Goal: Transaction & Acquisition: Book appointment/travel/reservation

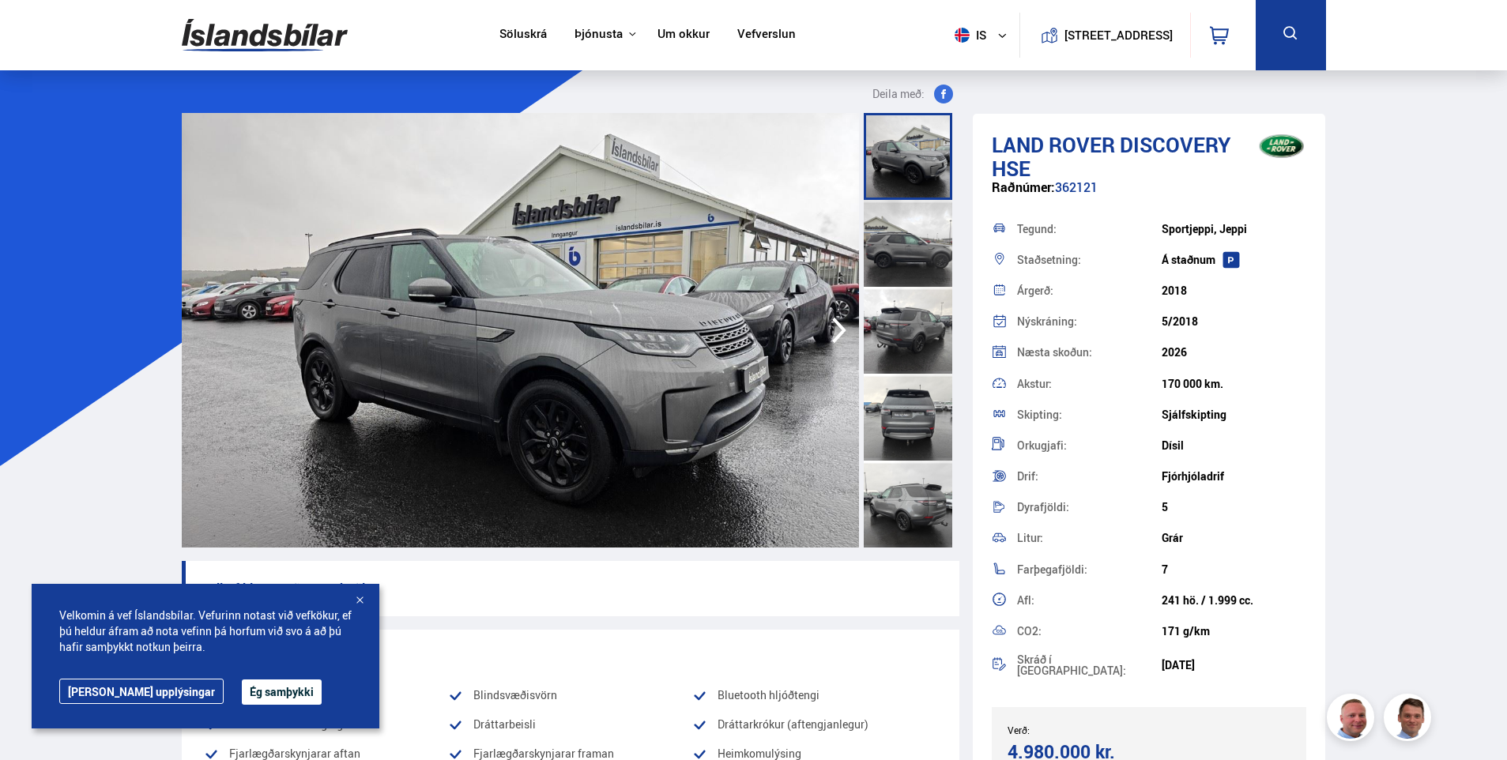
click at [244, 677] on div "Velkomin á vef Íslandsbílar. Vefurinn notast við vefkökur, ef þú [PERSON_NAME] …" at bounding box center [206, 656] width 348 height 145
click at [242, 684] on button "Ég samþykki" at bounding box center [282, 692] width 80 height 25
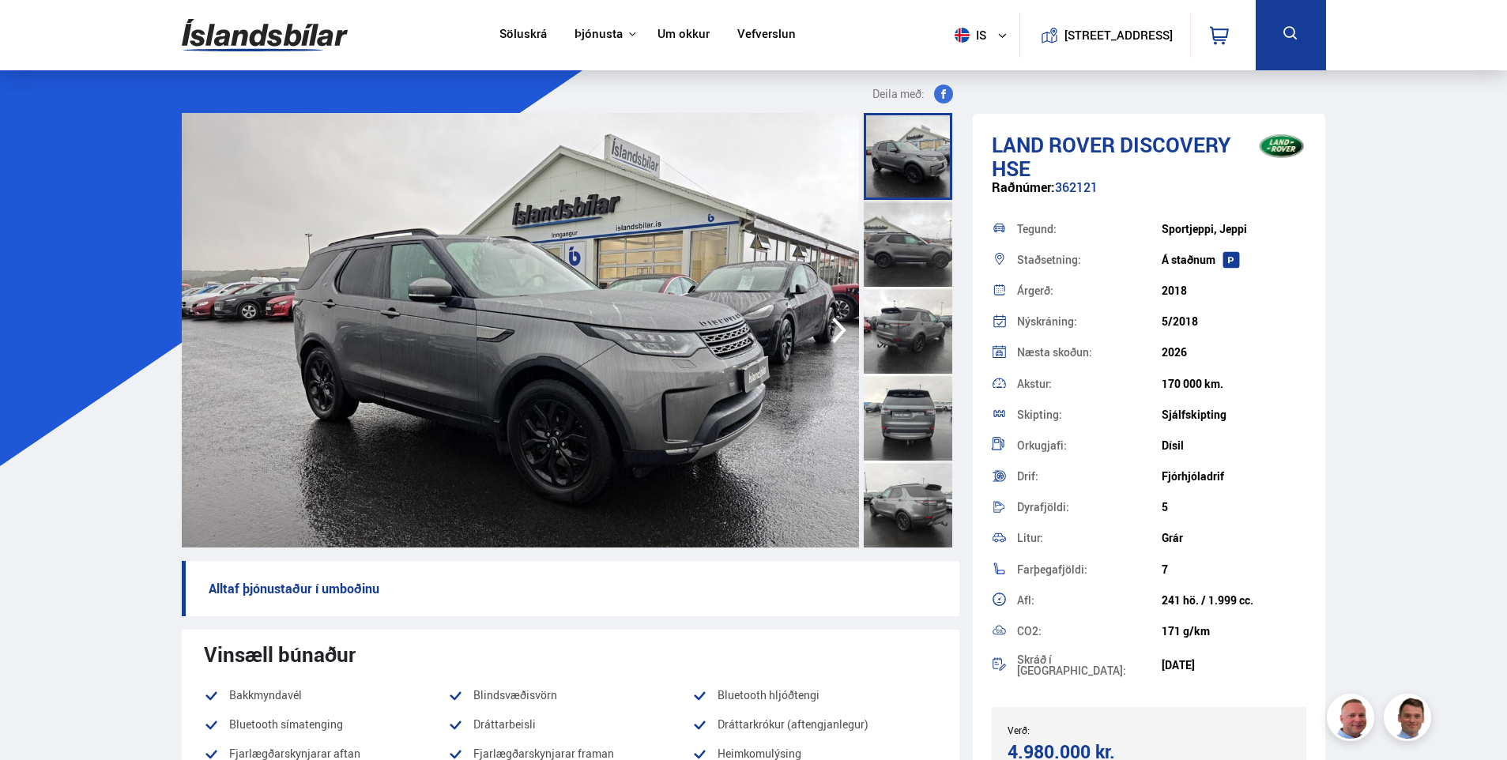
click at [903, 416] on div at bounding box center [908, 417] width 89 height 87
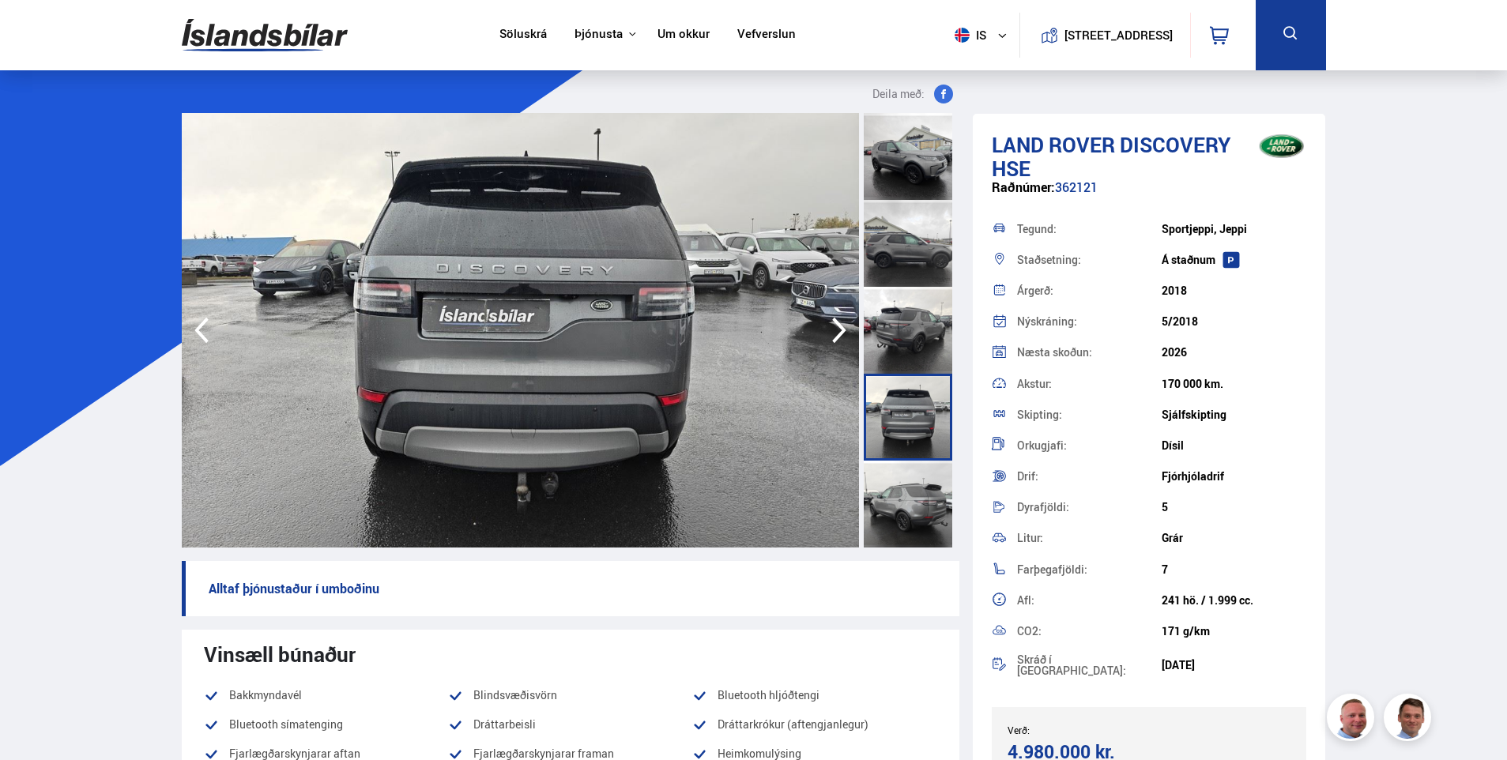
click at [913, 496] on div at bounding box center [908, 504] width 89 height 87
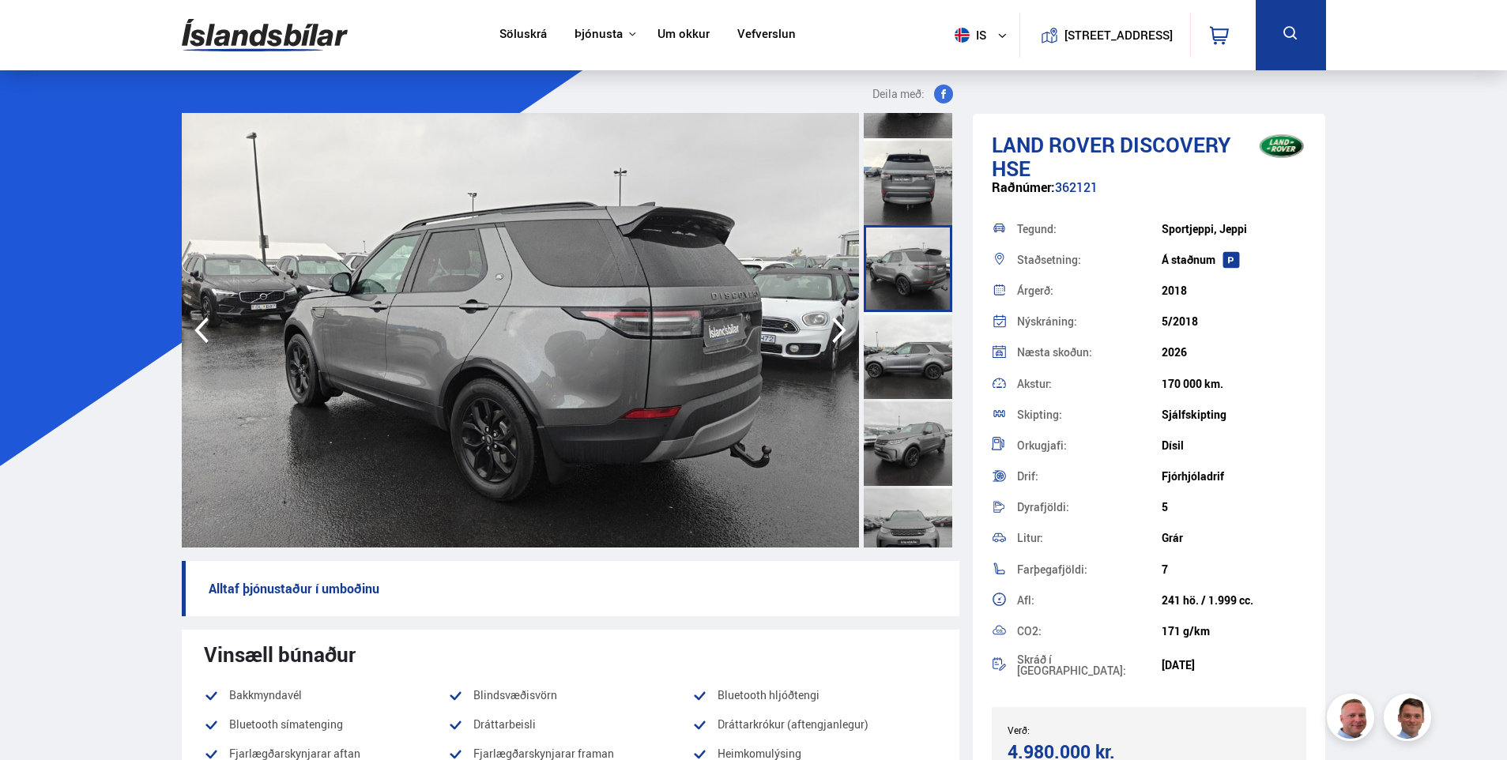
scroll to position [237, 0]
click at [903, 442] on div at bounding box center [908, 440] width 89 height 87
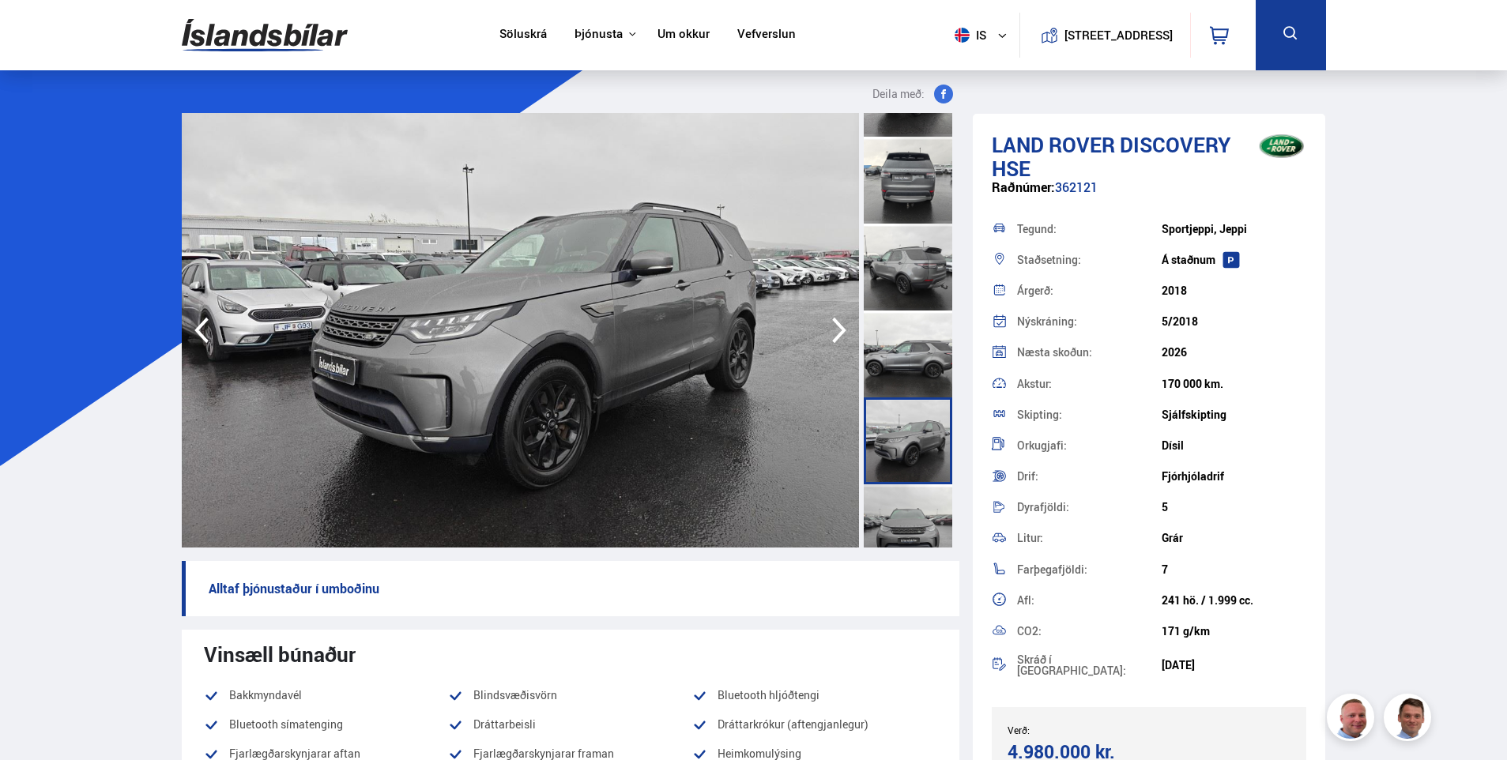
click at [898, 494] on div at bounding box center [908, 527] width 89 height 87
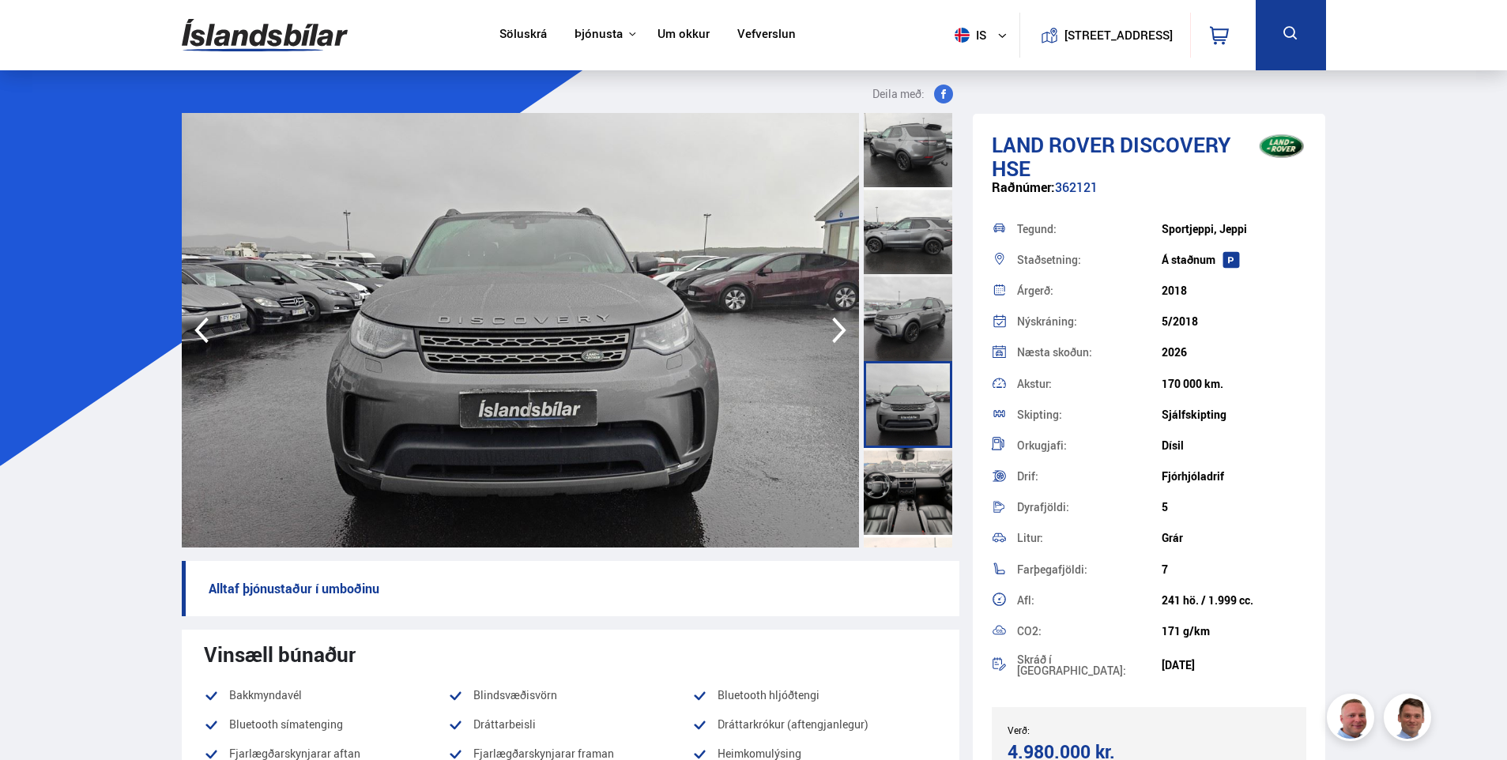
scroll to position [395, 0]
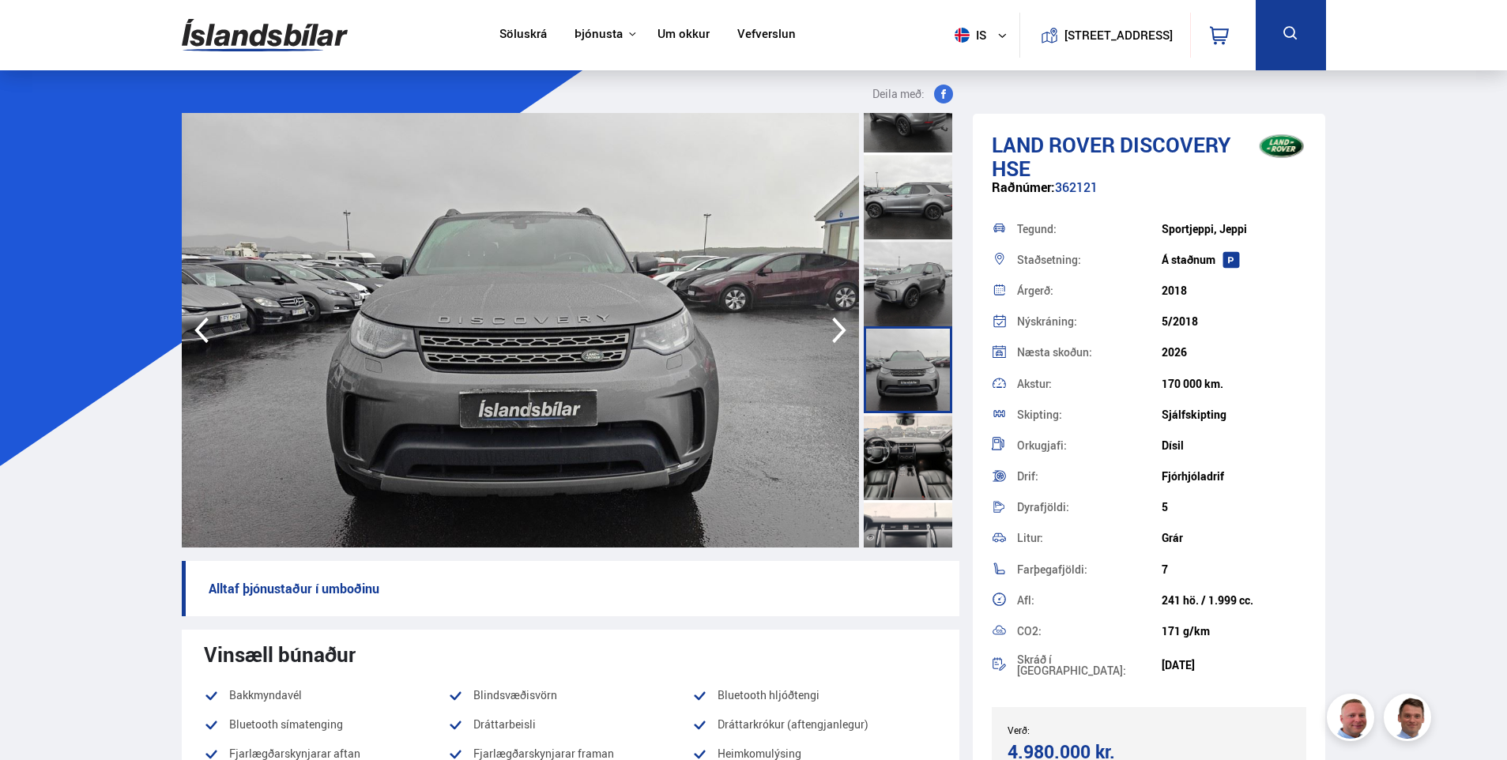
click at [917, 472] on div at bounding box center [908, 456] width 89 height 87
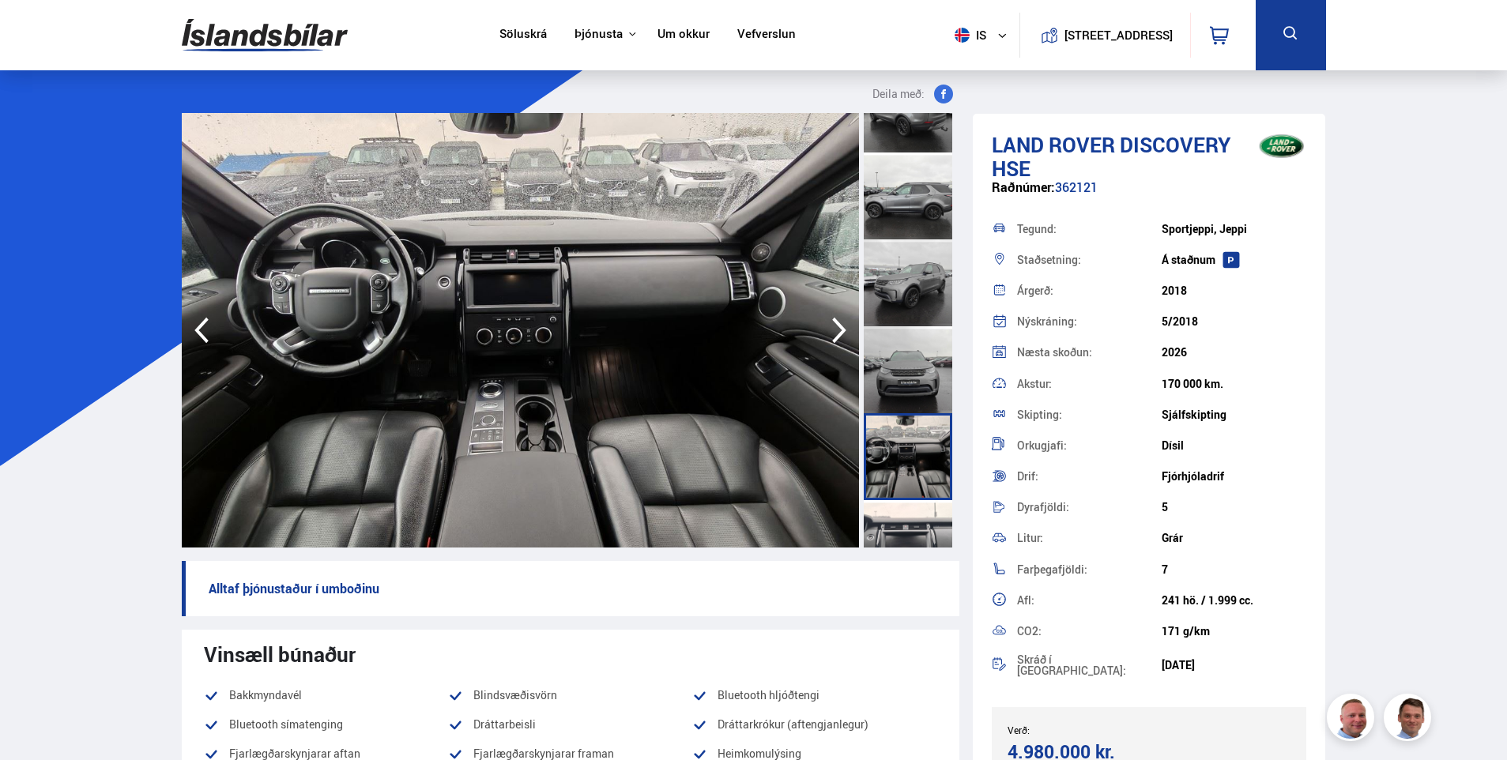
scroll to position [474, 0]
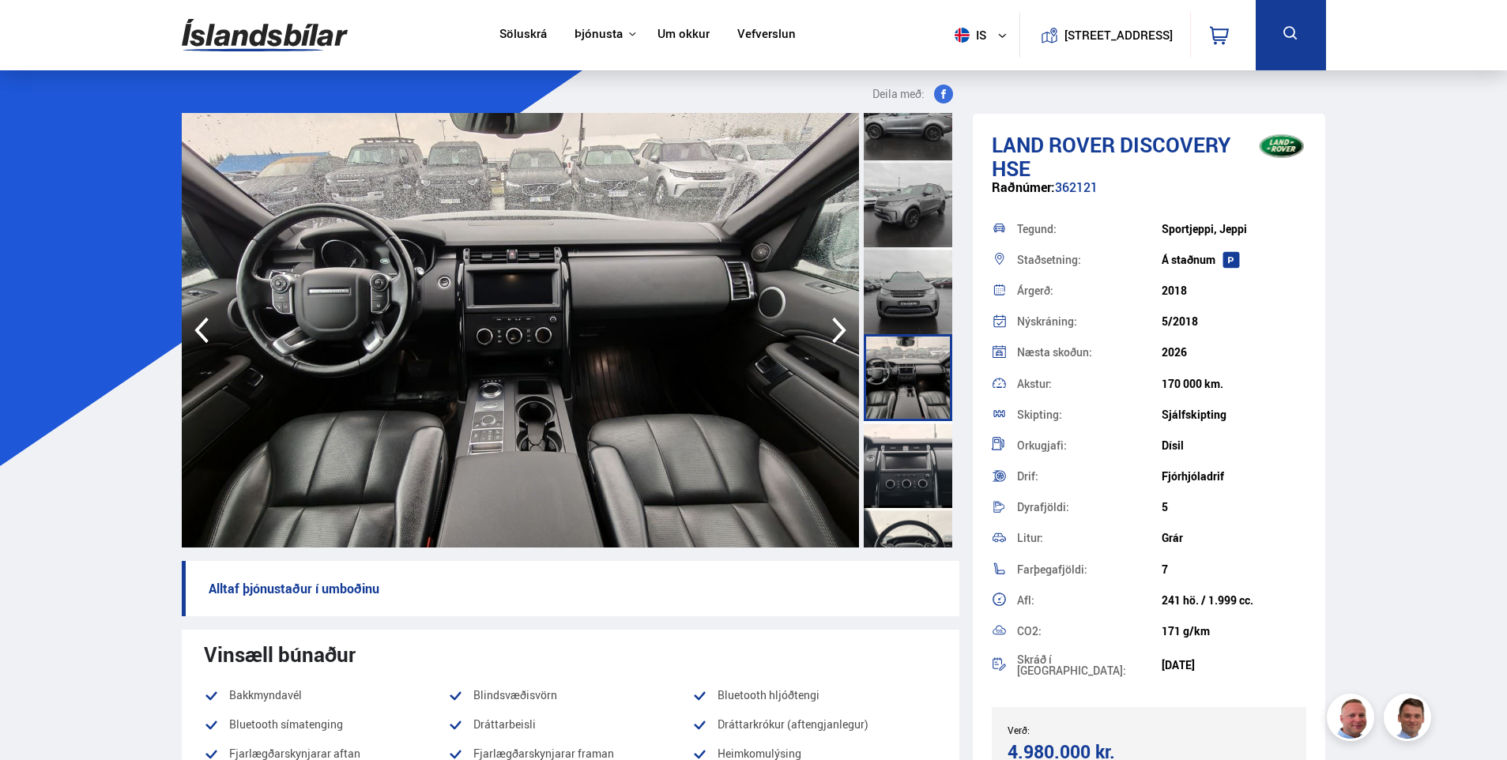
click at [911, 466] on div at bounding box center [908, 464] width 89 height 87
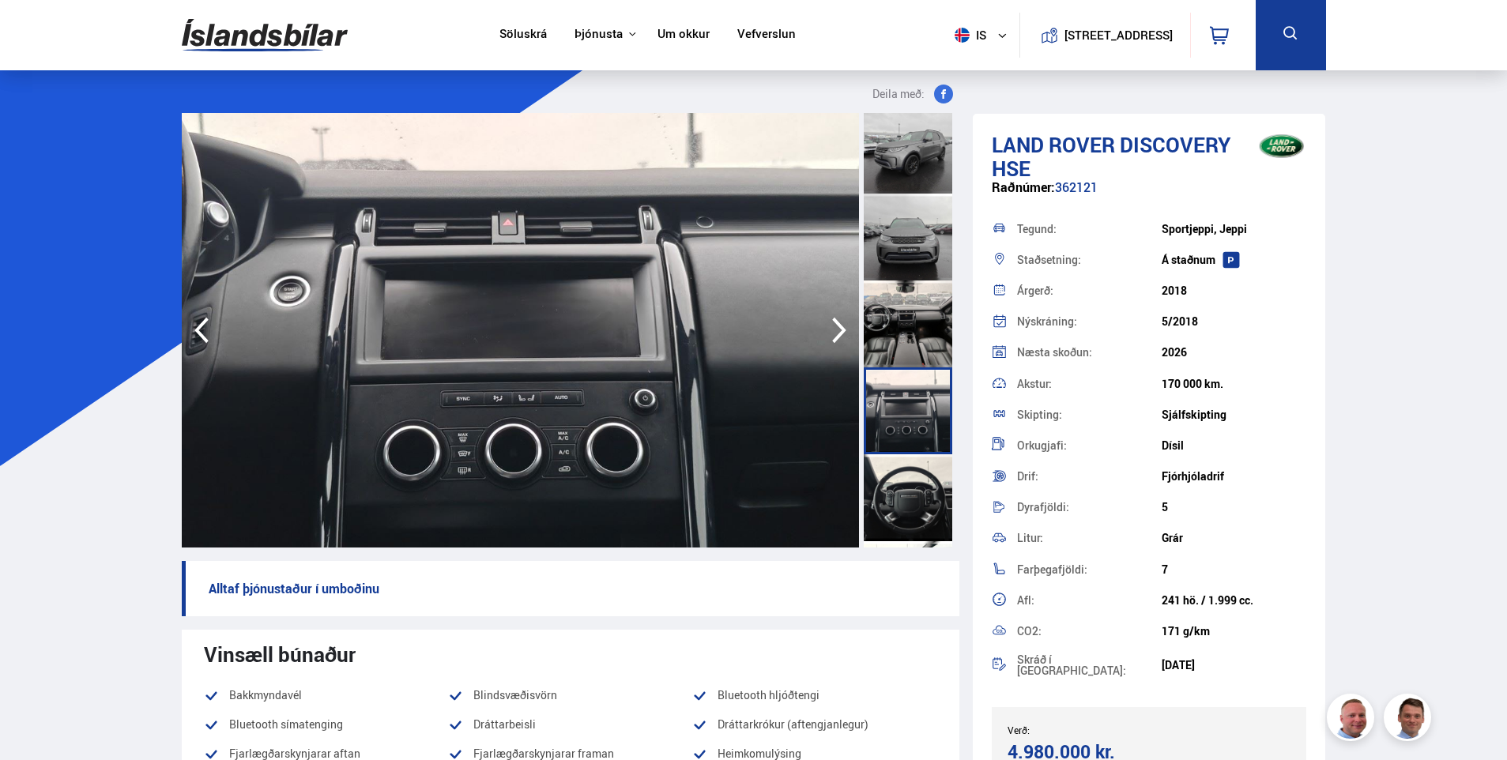
scroll to position [553, 0]
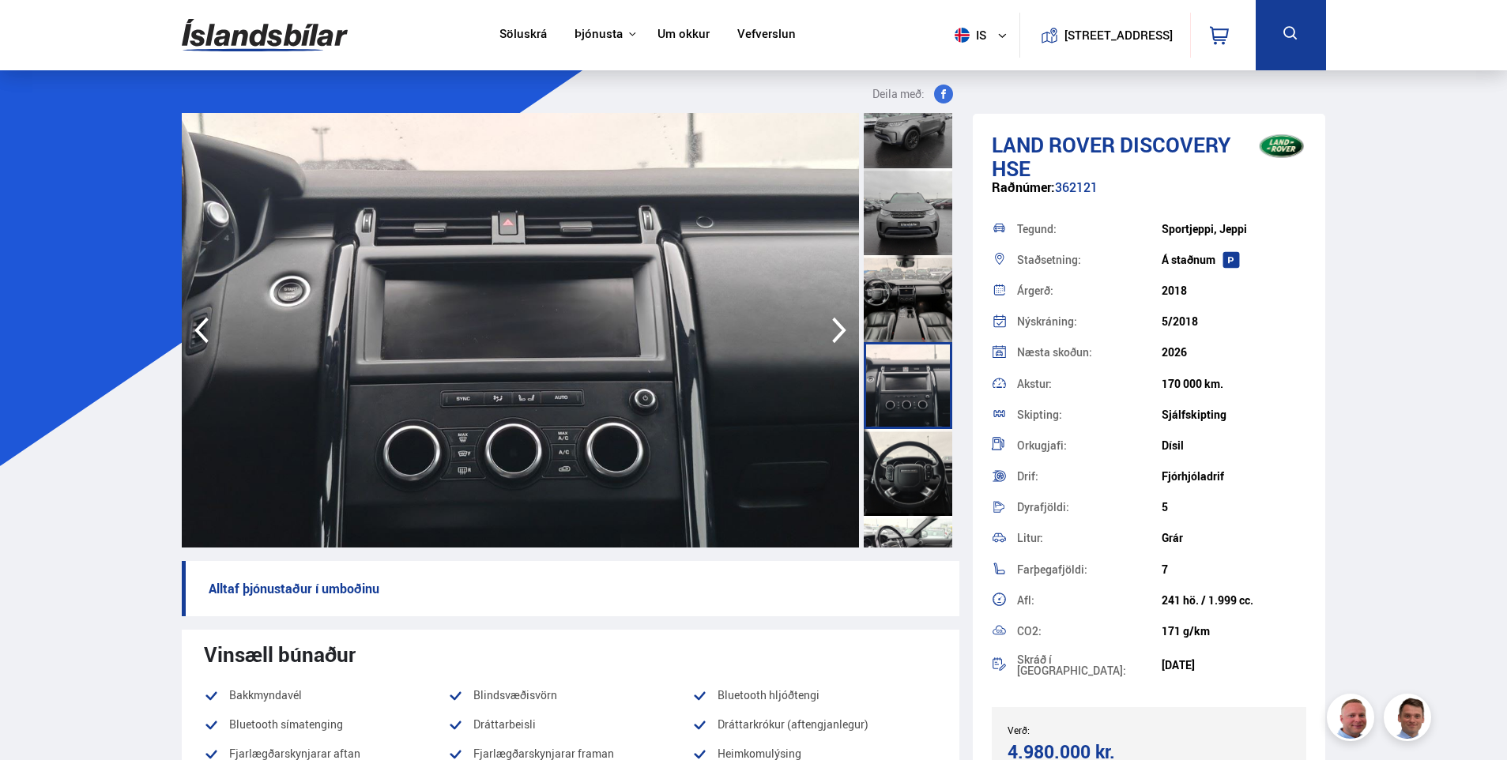
click at [915, 458] on div at bounding box center [908, 472] width 89 height 87
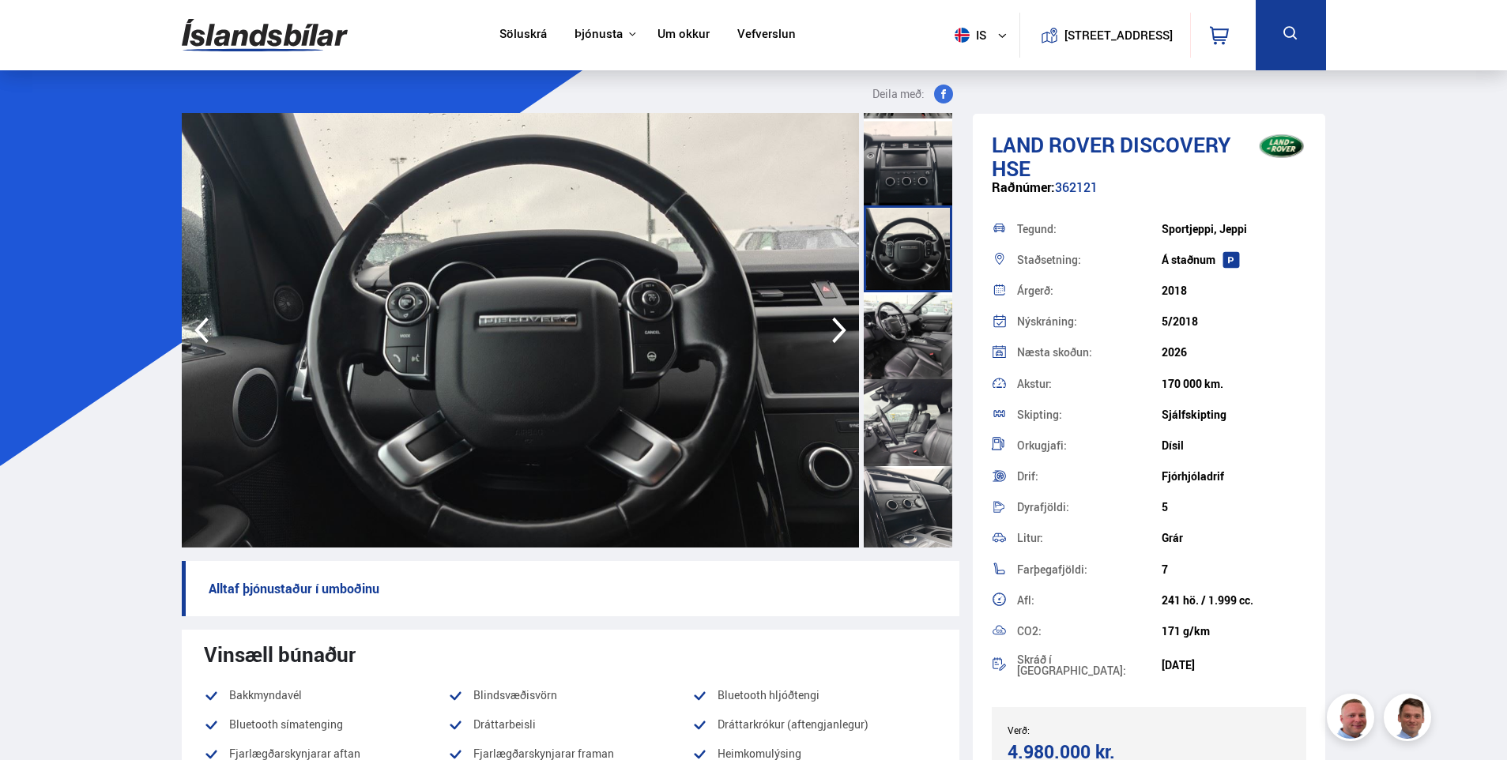
scroll to position [790, 0]
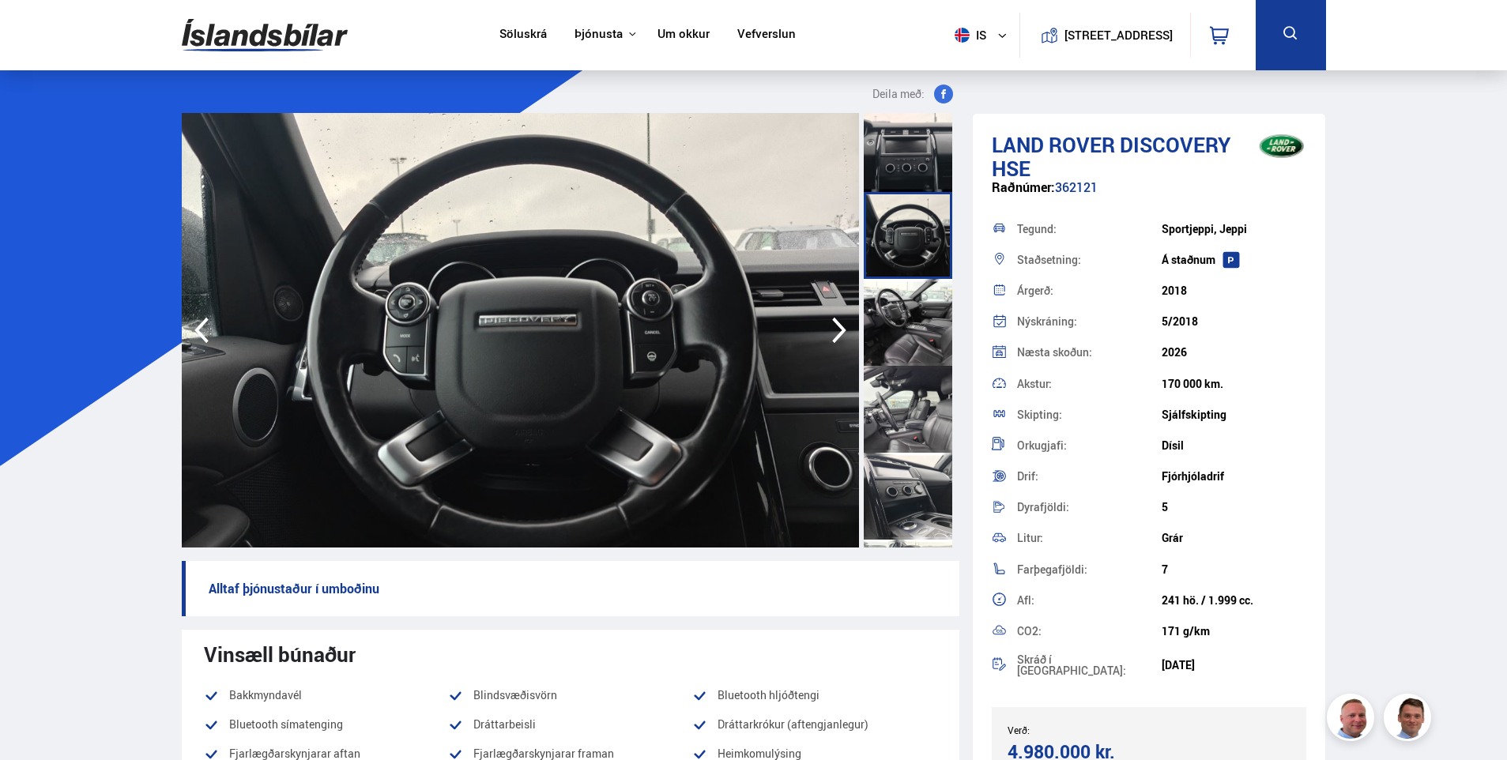
click at [893, 405] on div at bounding box center [908, 409] width 89 height 87
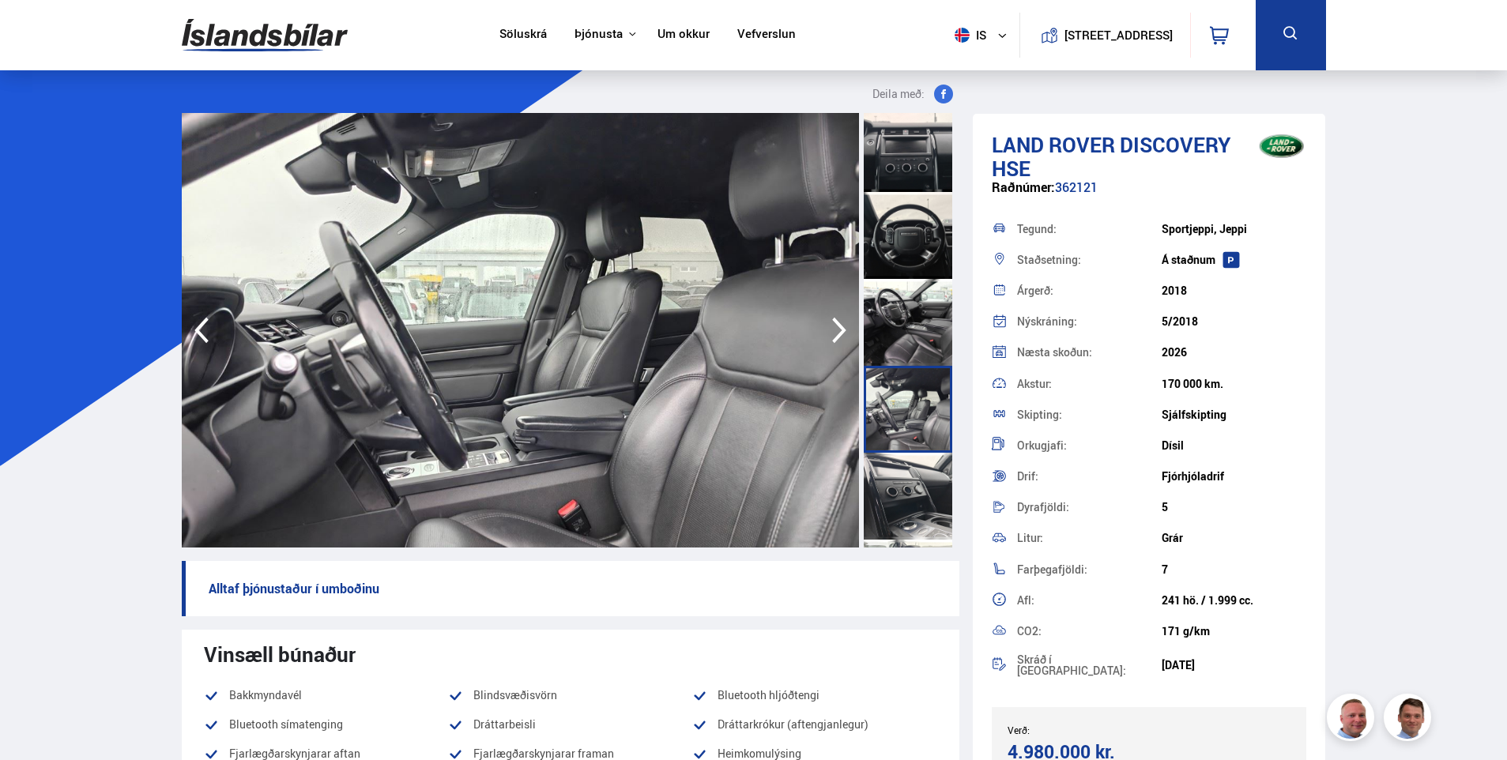
click at [897, 495] on div at bounding box center [908, 496] width 89 height 87
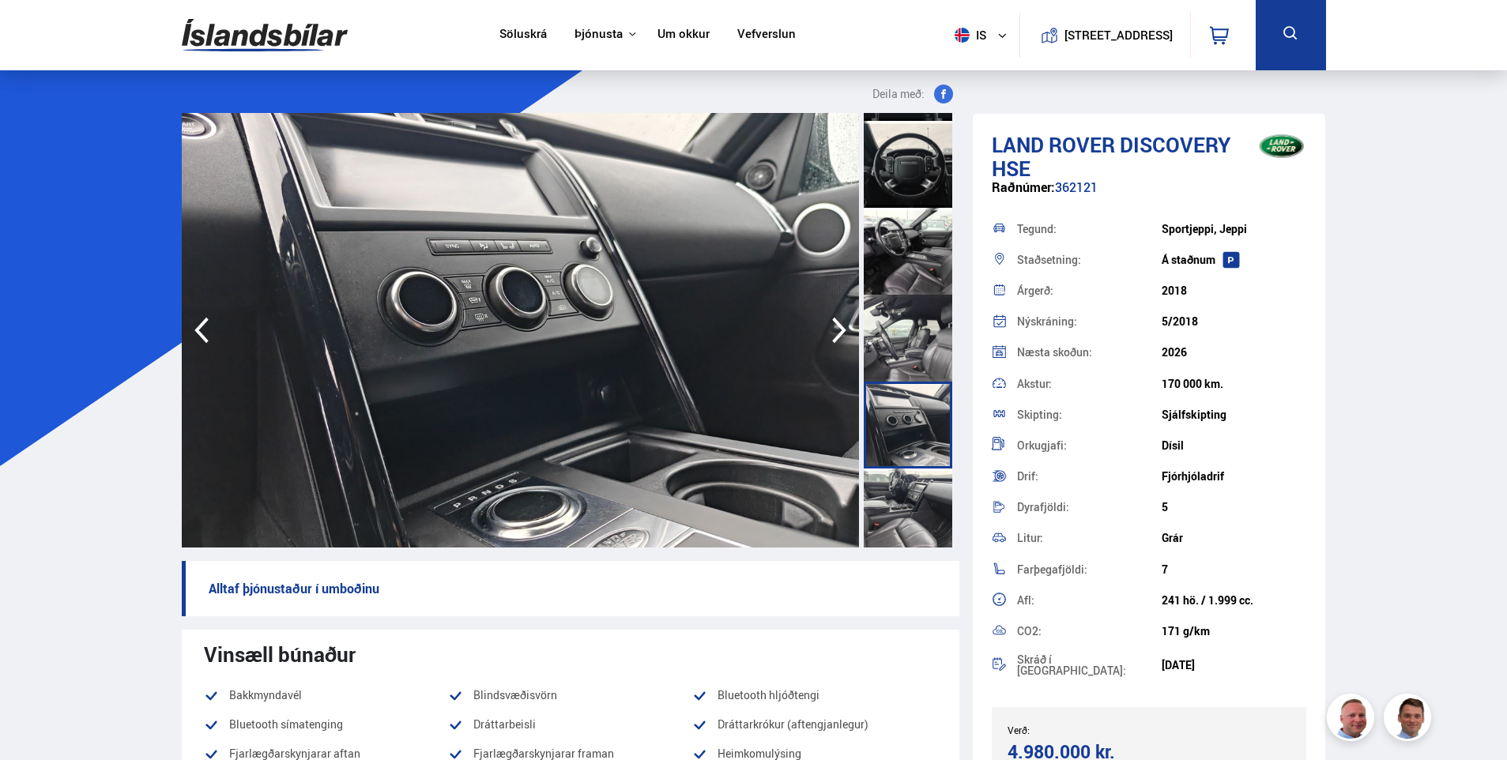
scroll to position [1027, 0]
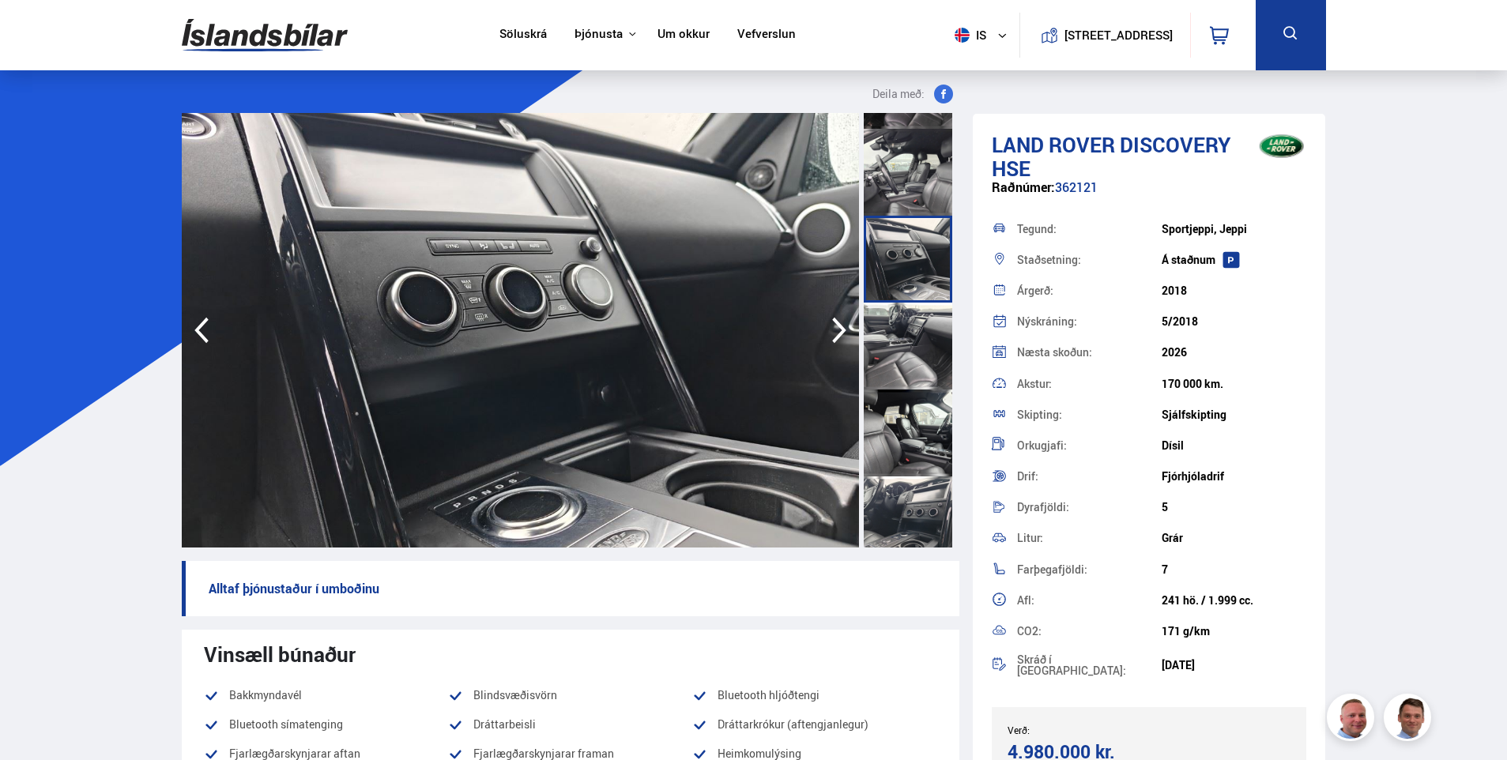
click at [898, 342] on div at bounding box center [908, 346] width 89 height 87
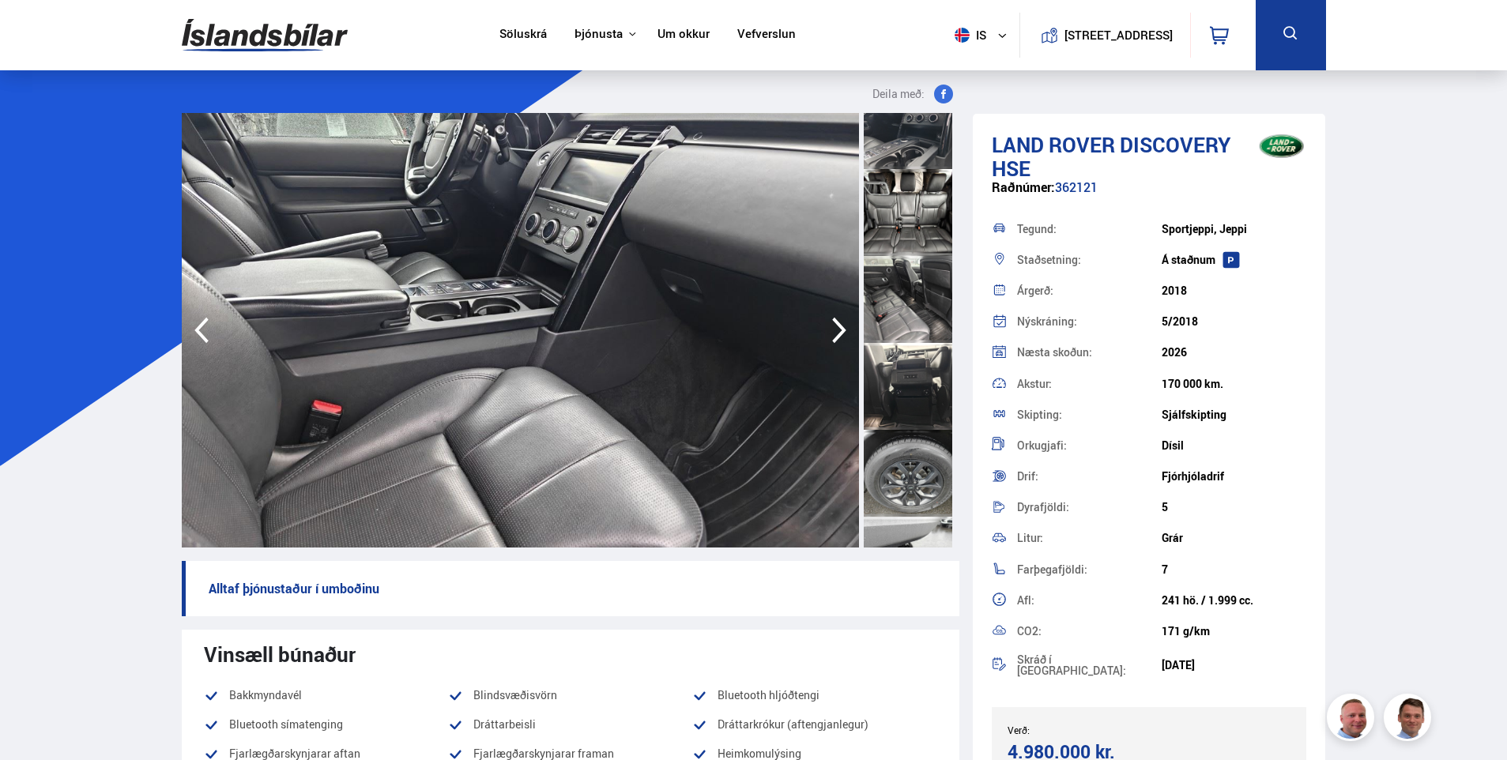
scroll to position [1501, 0]
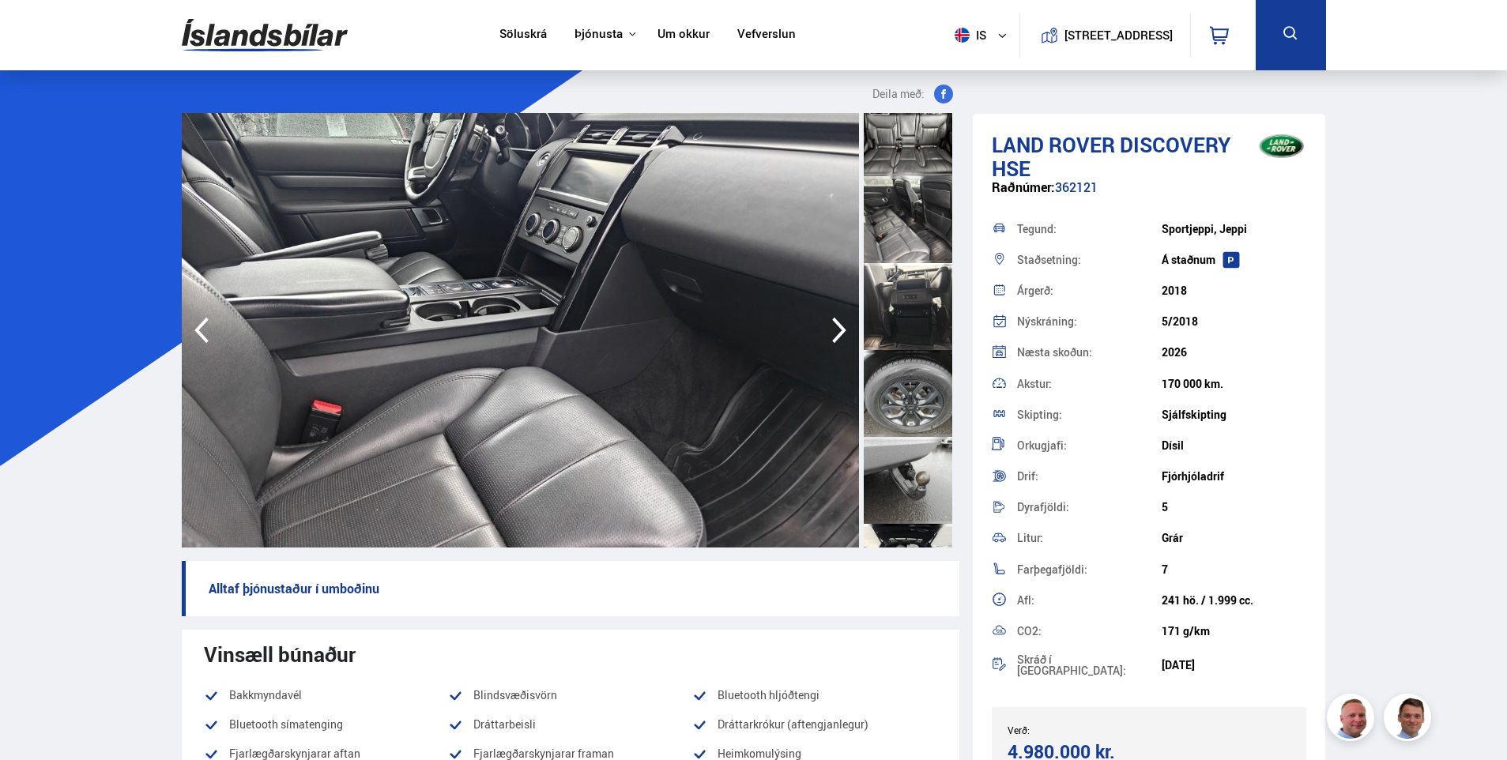
click at [889, 399] on div at bounding box center [908, 393] width 89 height 87
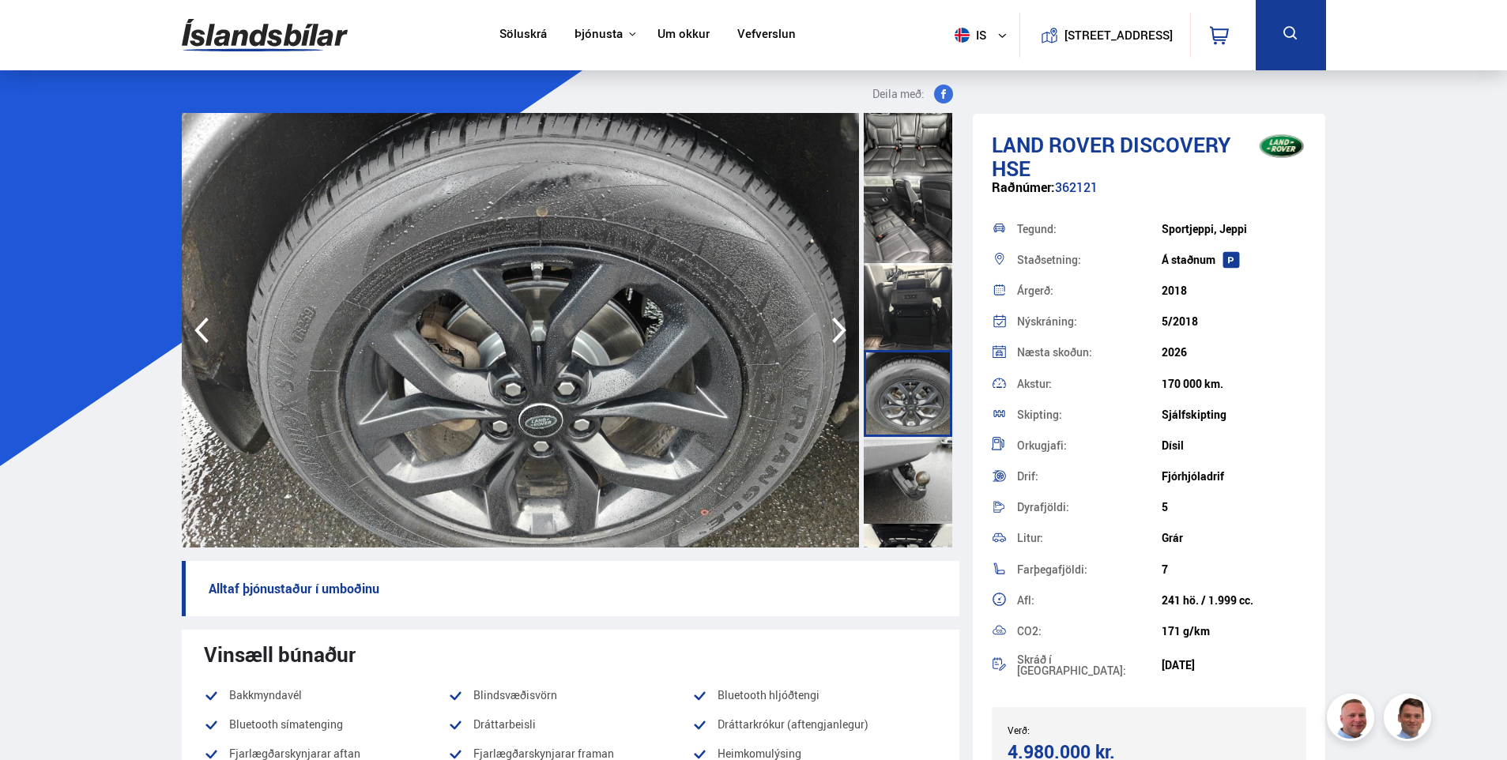
click at [909, 315] on div at bounding box center [908, 306] width 89 height 87
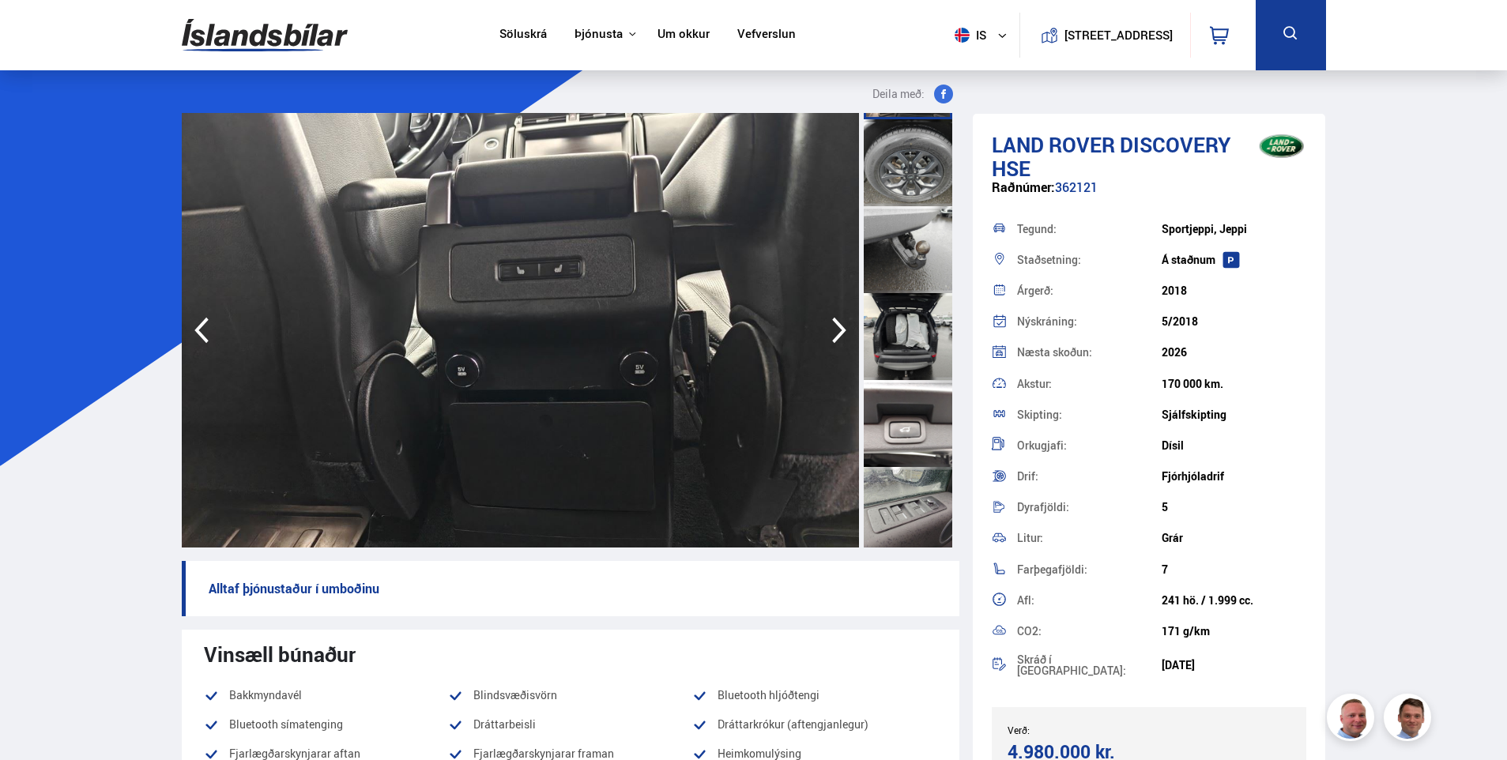
scroll to position [1738, 0]
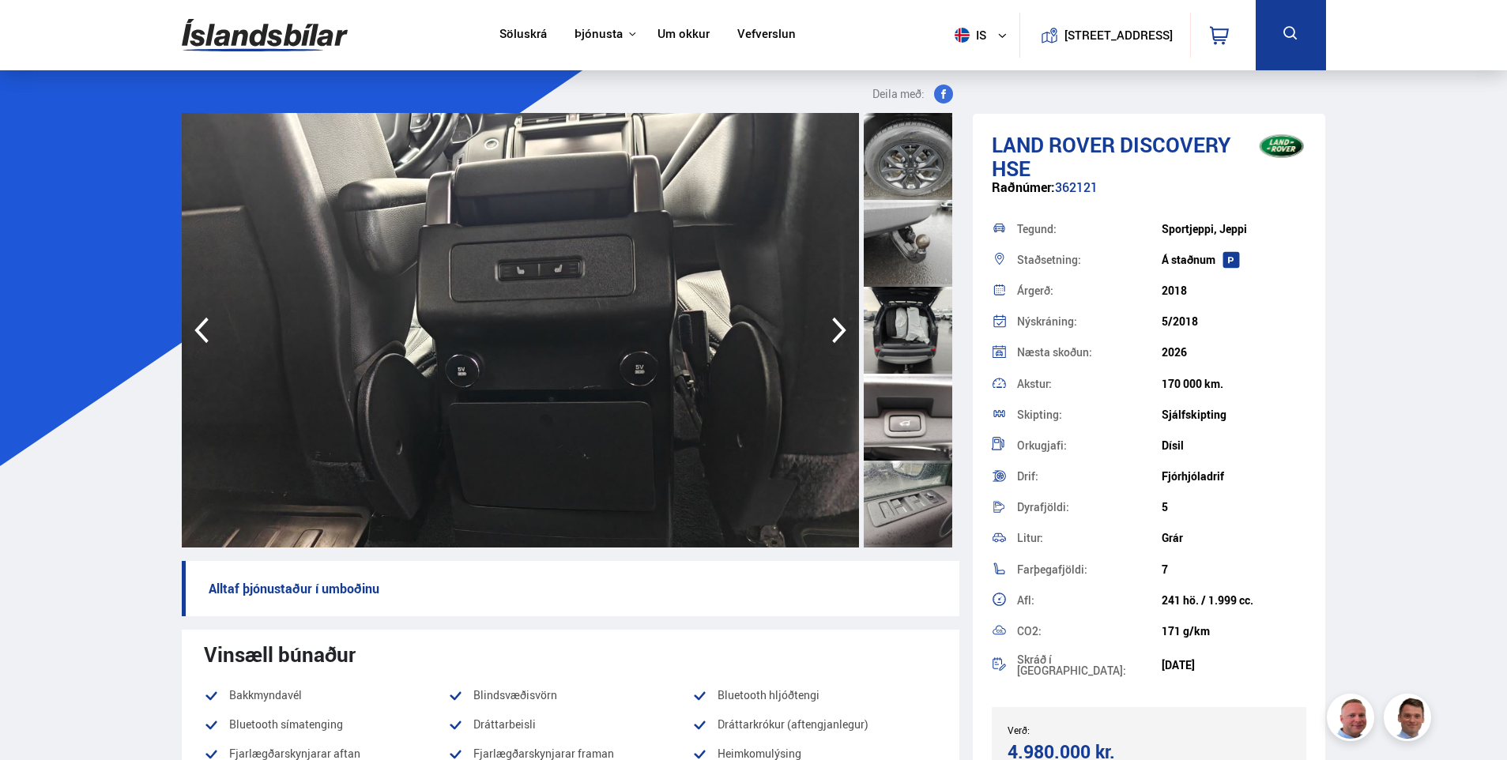
click at [913, 330] on div at bounding box center [908, 330] width 89 height 87
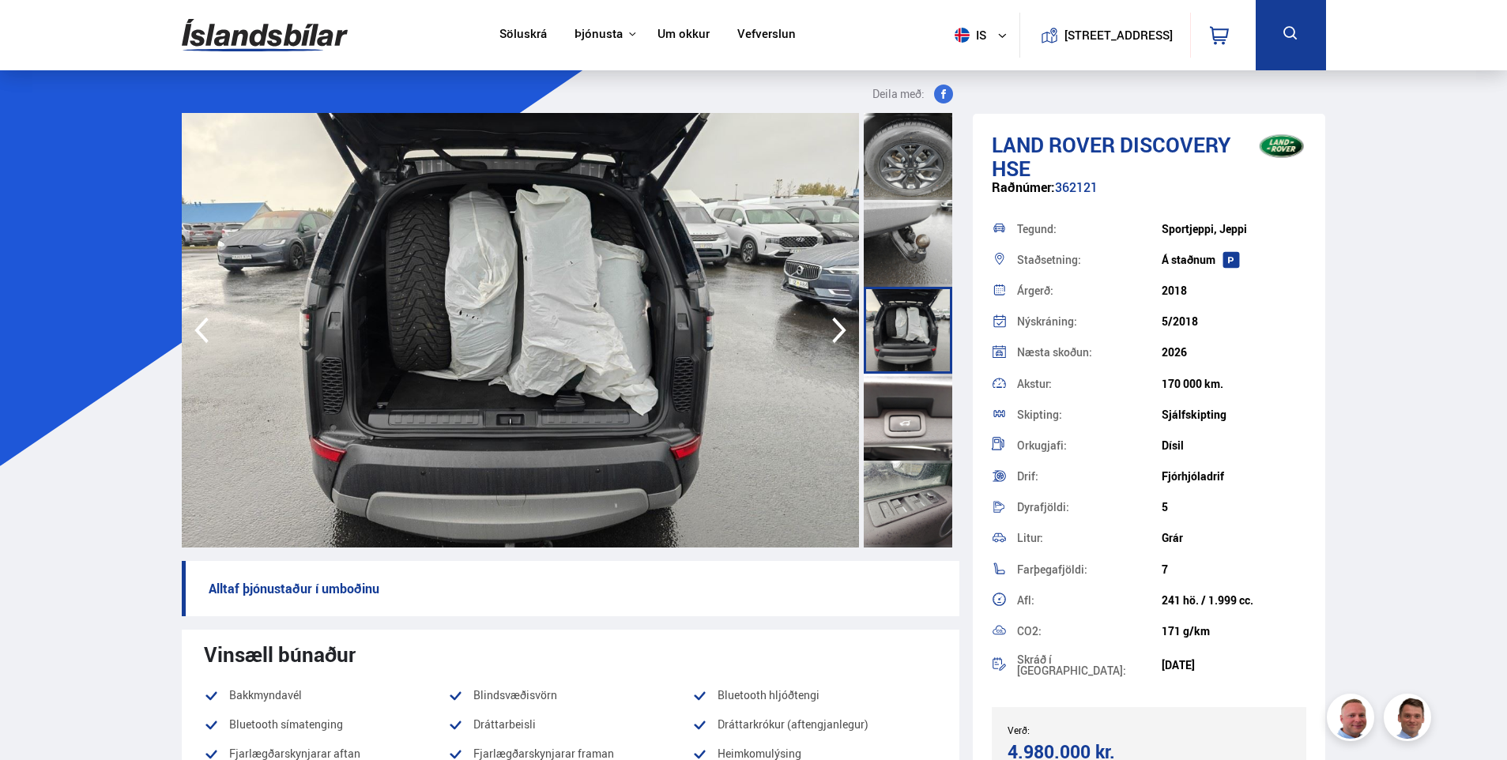
click at [879, 418] on div at bounding box center [908, 417] width 89 height 87
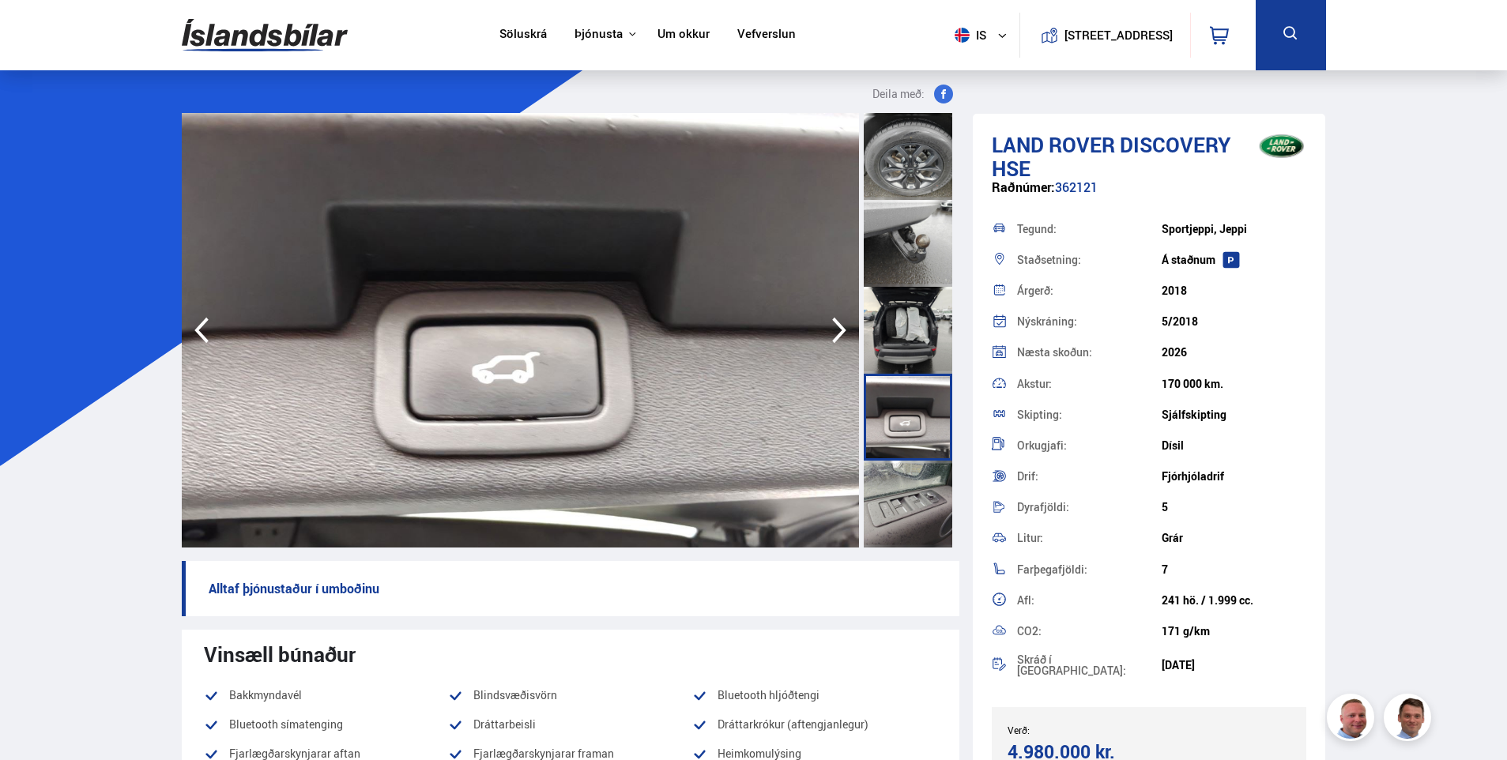
click at [901, 508] on div at bounding box center [908, 504] width 89 height 87
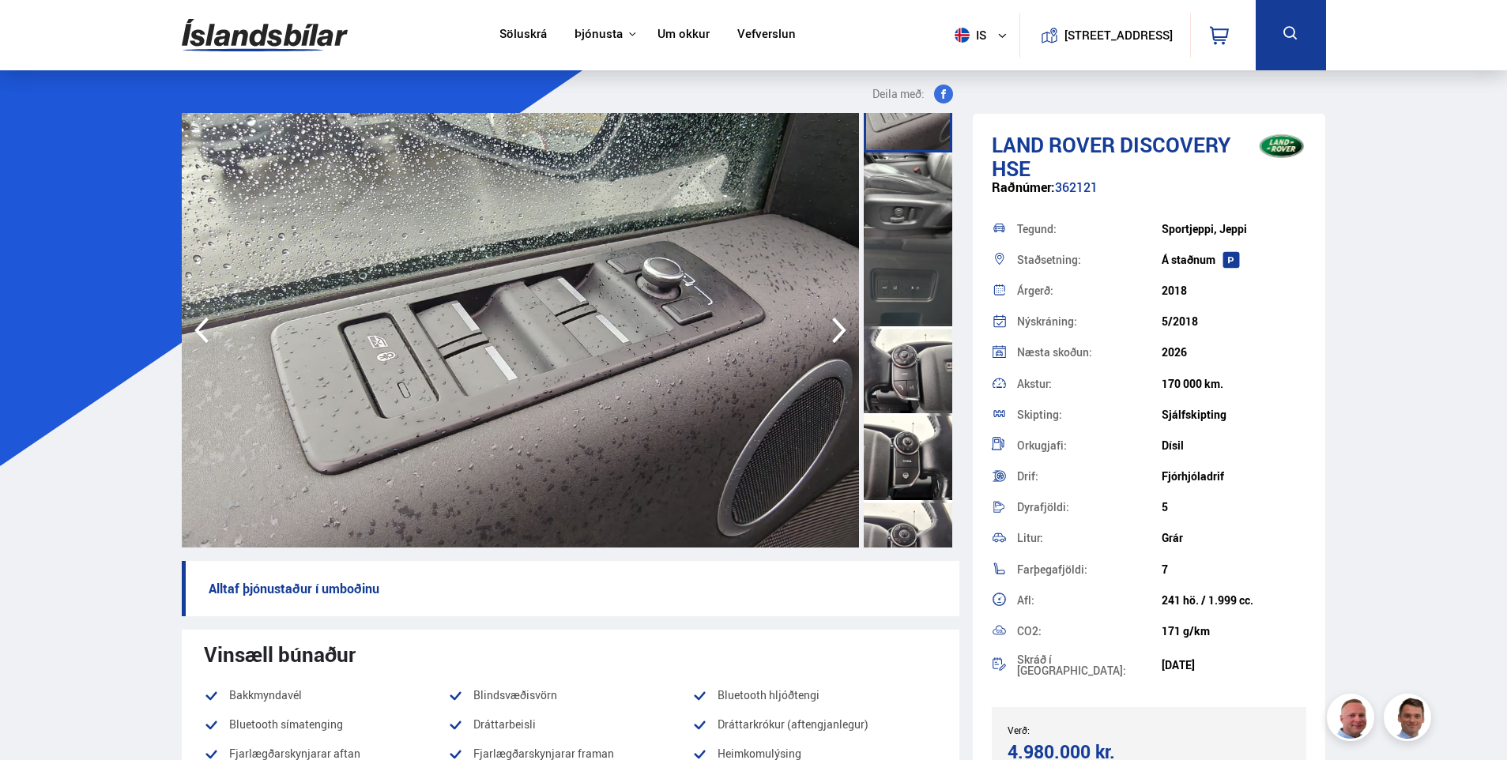
scroll to position [2529, 0]
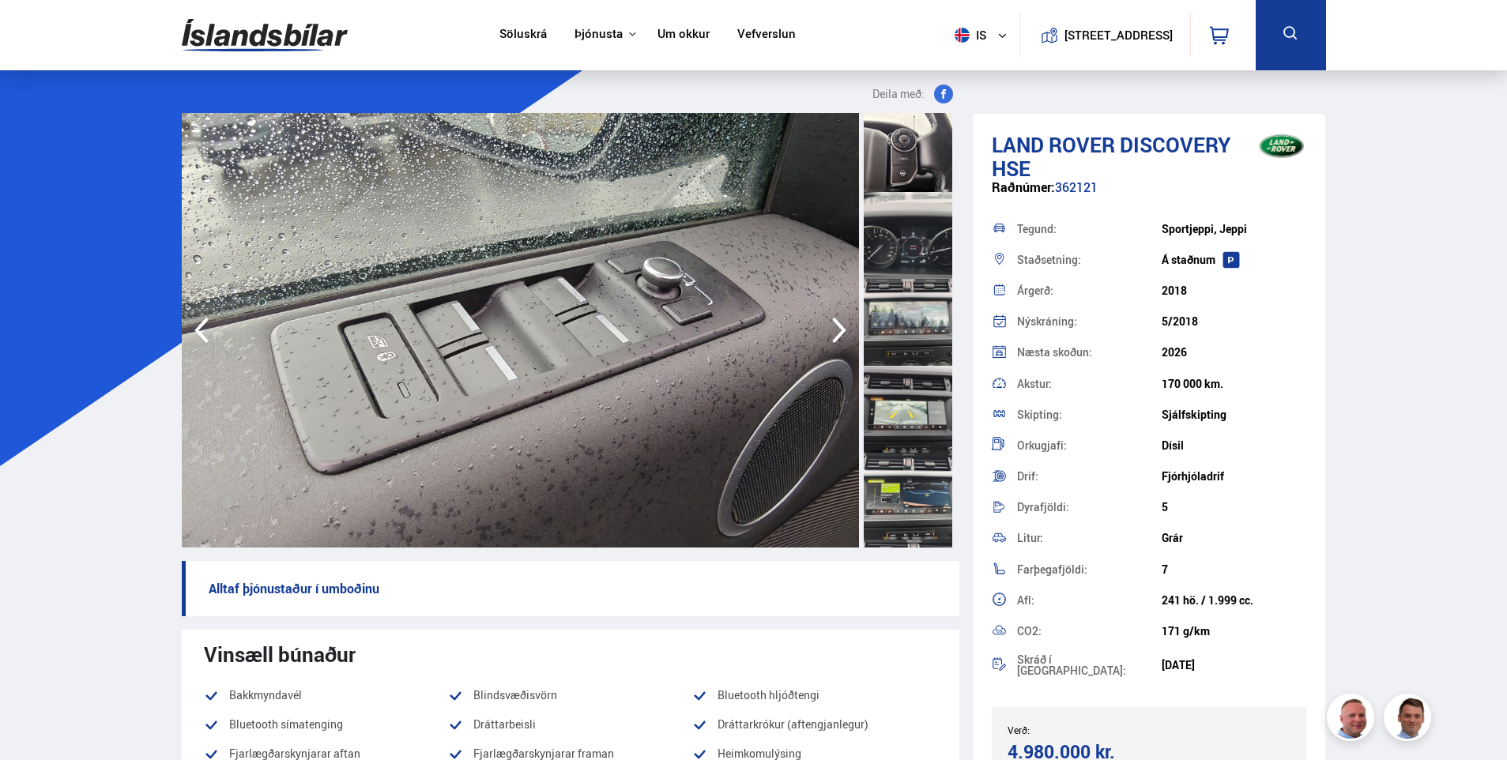
click at [889, 416] on div at bounding box center [908, 409] width 89 height 87
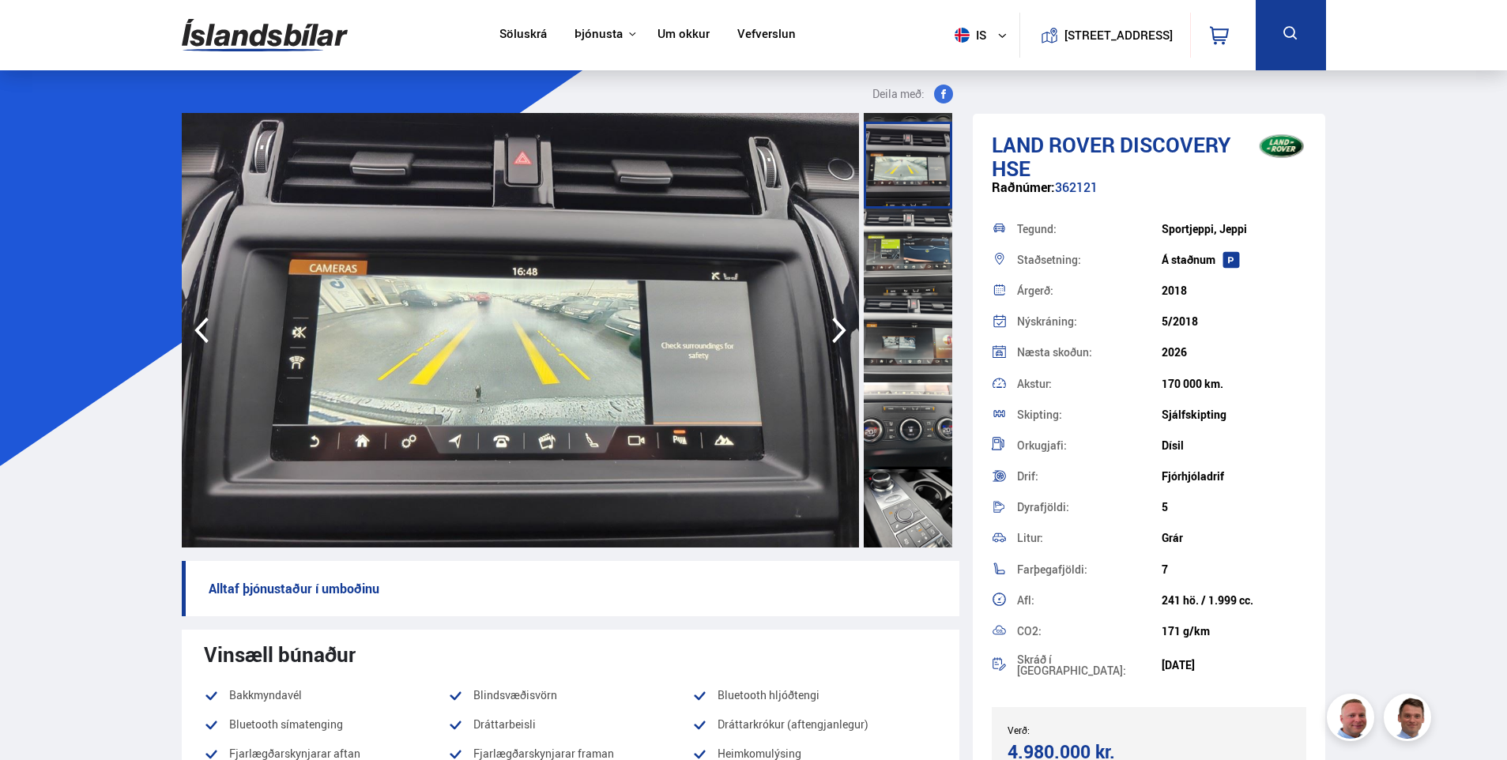
scroll to position [2782, 0]
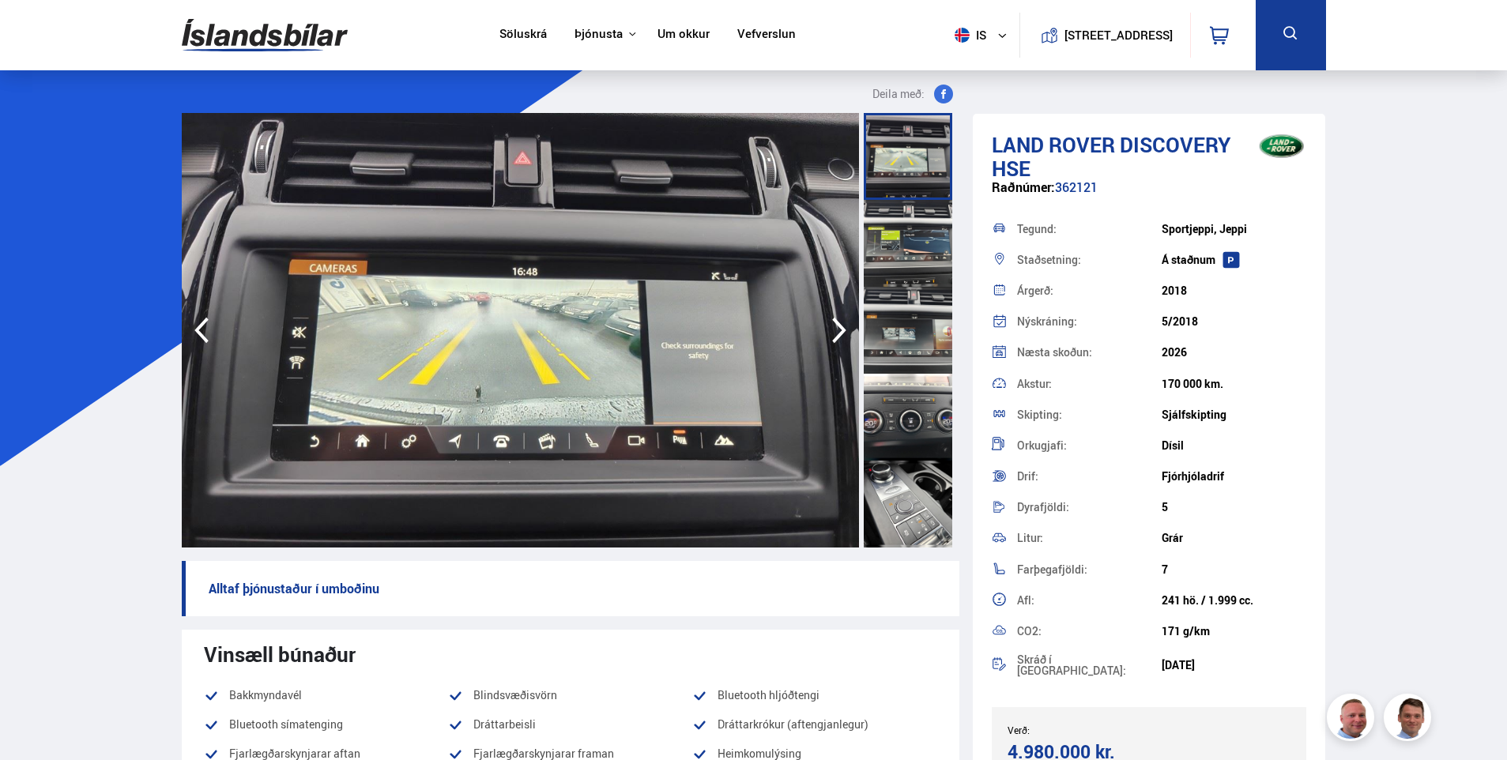
click at [886, 246] on div at bounding box center [908, 243] width 89 height 87
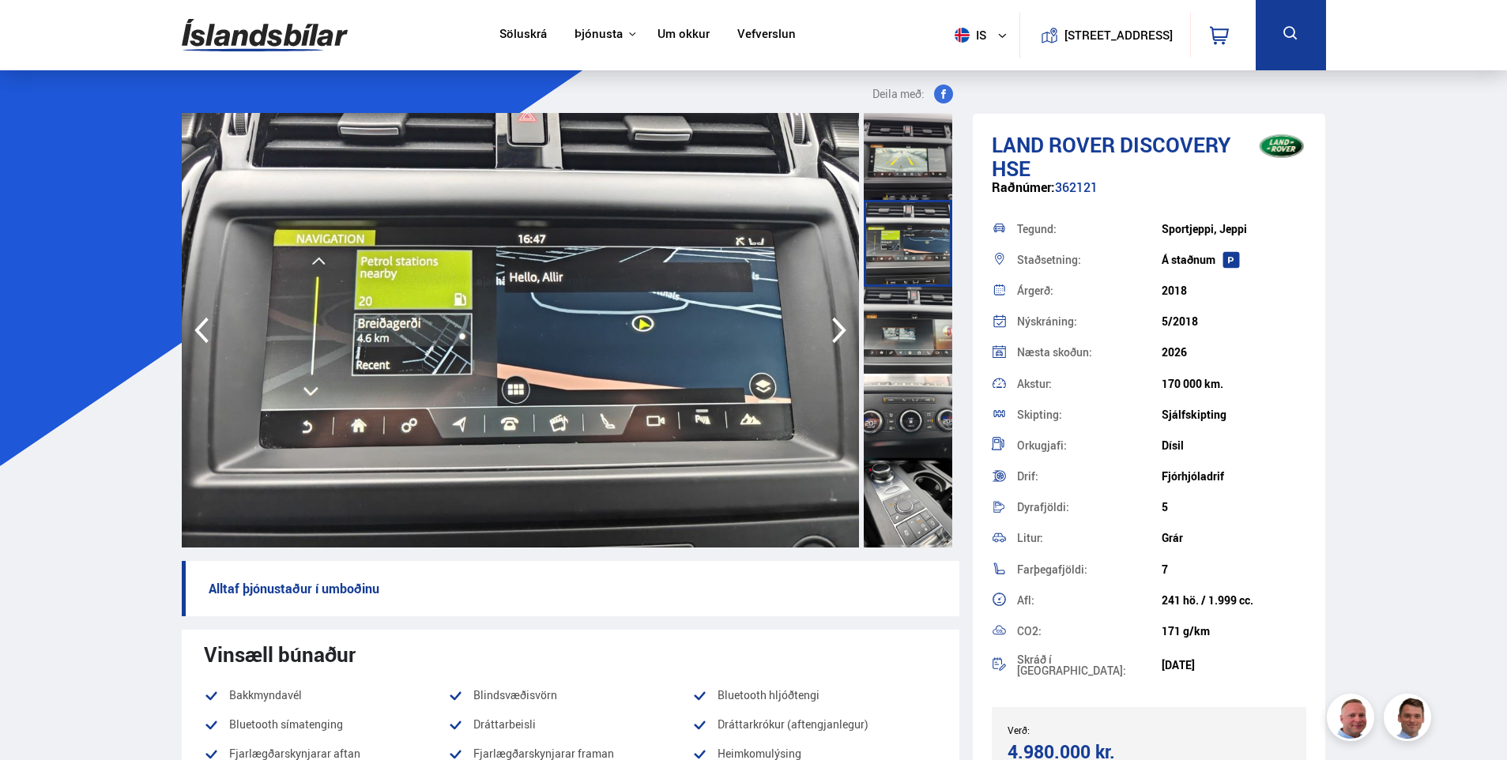
click at [906, 353] on div at bounding box center [908, 330] width 89 height 87
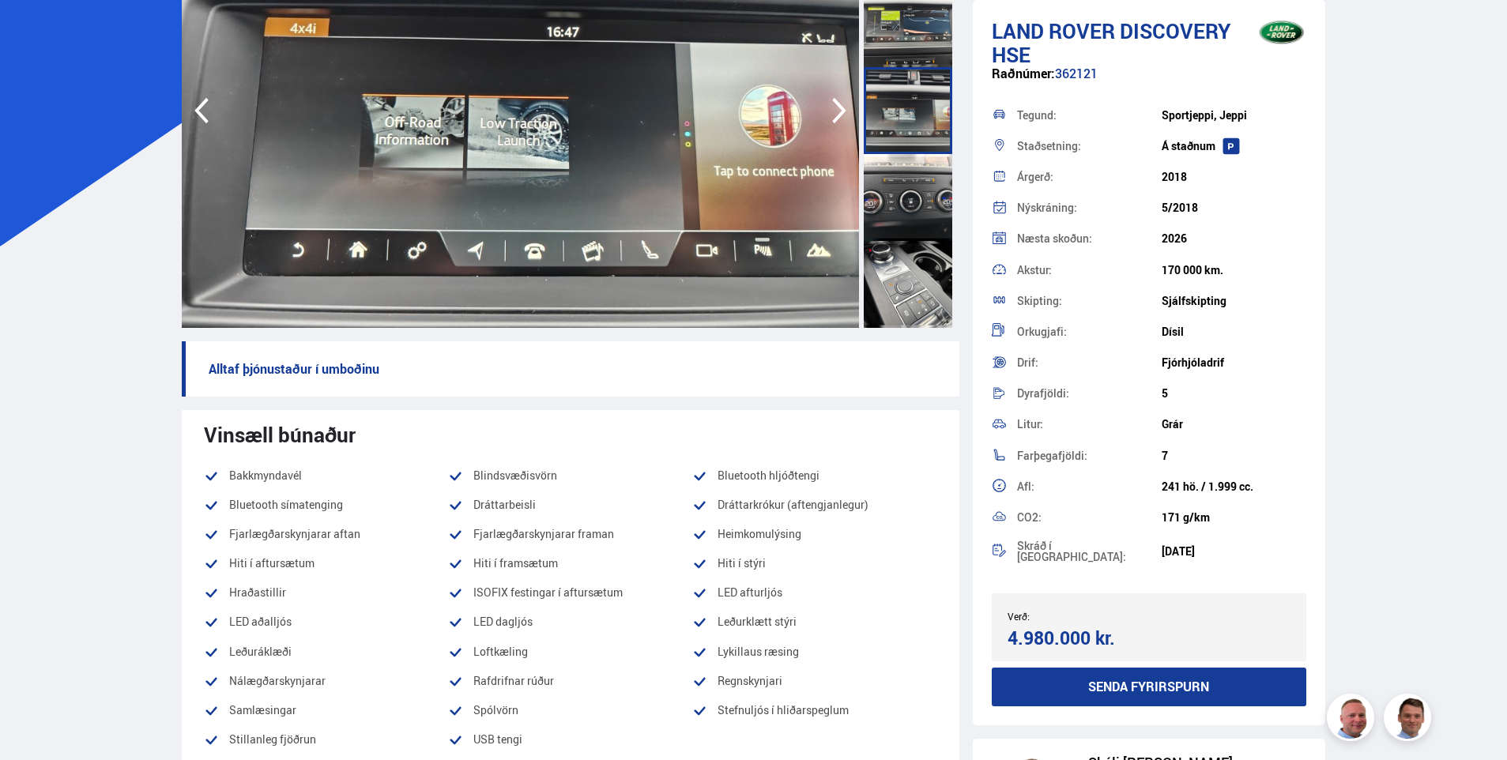
scroll to position [237, 0]
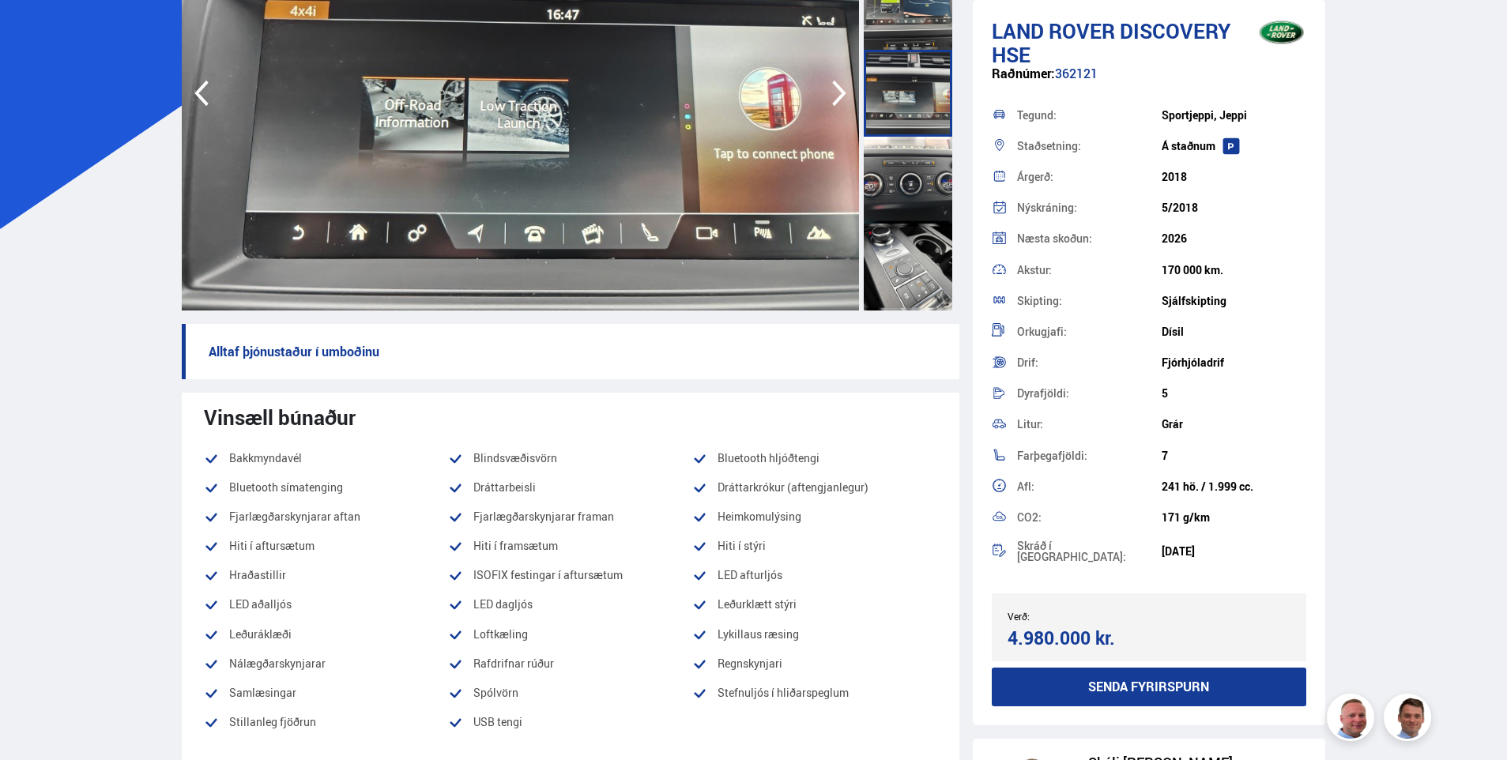
click at [889, 286] on div at bounding box center [908, 267] width 89 height 87
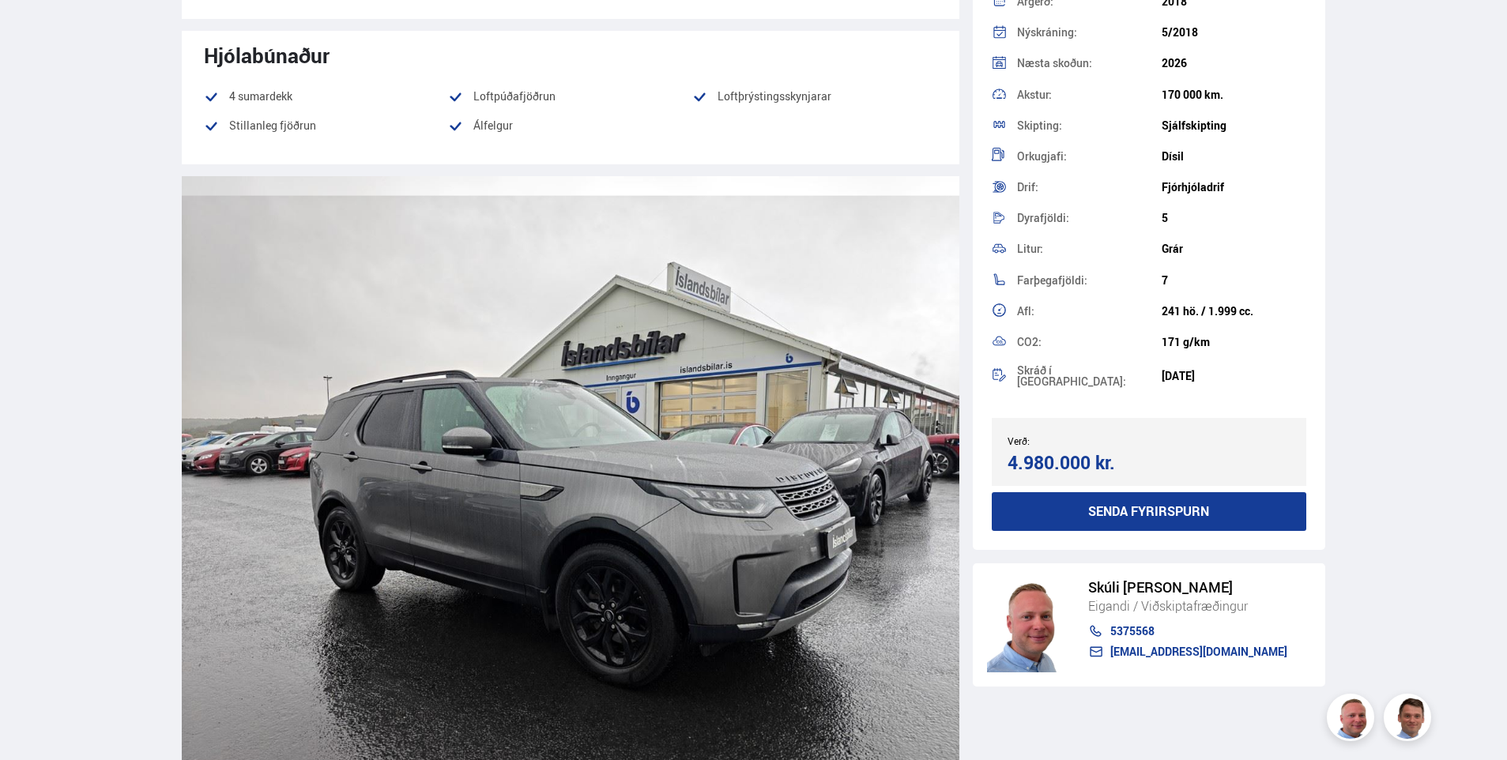
scroll to position [1659, 0]
